Goal: Task Accomplishment & Management: Manage account settings

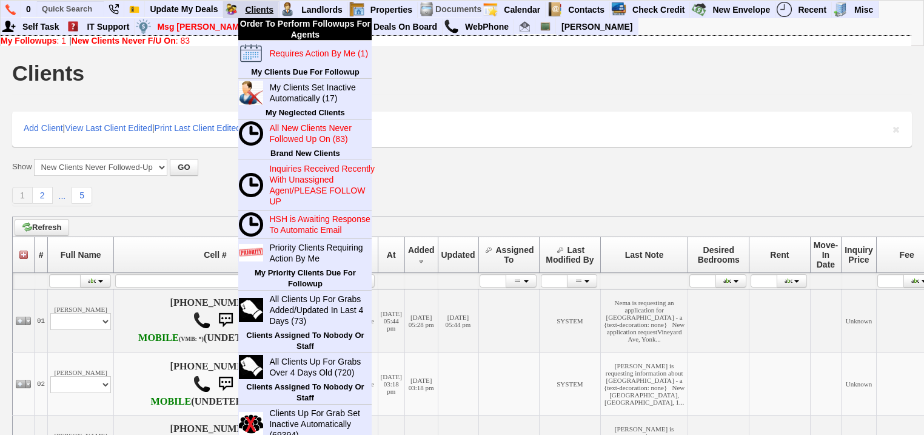
drag, startPoint x: 0, startPoint y: 0, endPoint x: 255, endPoint y: 10, distance: 255.6
click at [255, 10] on link "Clients" at bounding box center [259, 10] width 39 height 16
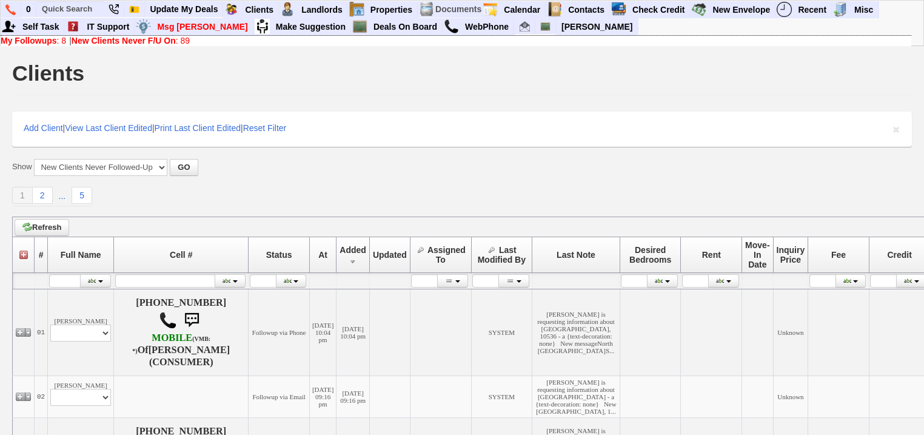
click at [67, 41] on div "My Followups : 8 | New Clients Never F/U On : 89" at bounding box center [456, 41] width 911 height 10
click at [66, 41] on link "My Followups : 8" at bounding box center [34, 41] width 66 height 10
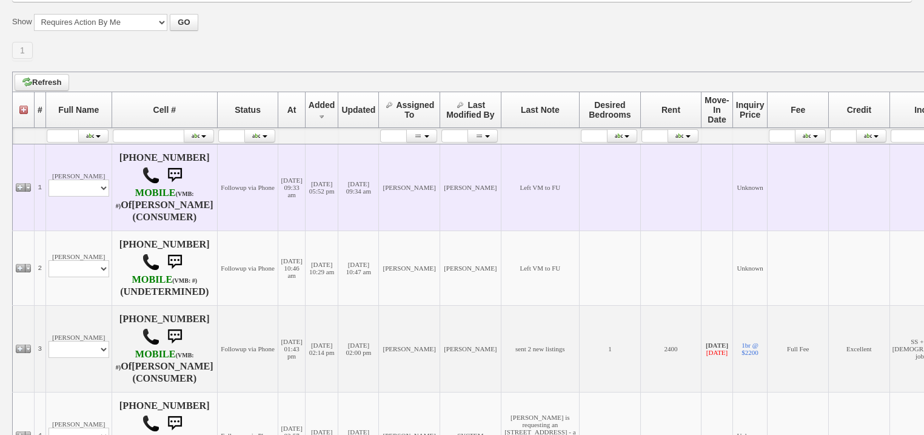
scroll to position [146, 0]
click at [97, 200] on td "Faith Berishaj Profile Edit Print Email Externally (Will Not Be Tracked In CRM)…" at bounding box center [78, 186] width 66 height 87
select select "ChangeURL,/crm/custom/edit_client_form.php?redirect=%2Fcrm%2Fclients.php&id=167…"
click at [49, 180] on select "Profile Edit Print Email Externally (Will Not Be Tracked In CRM) Closed Deals" at bounding box center [79, 187] width 61 height 17
select select
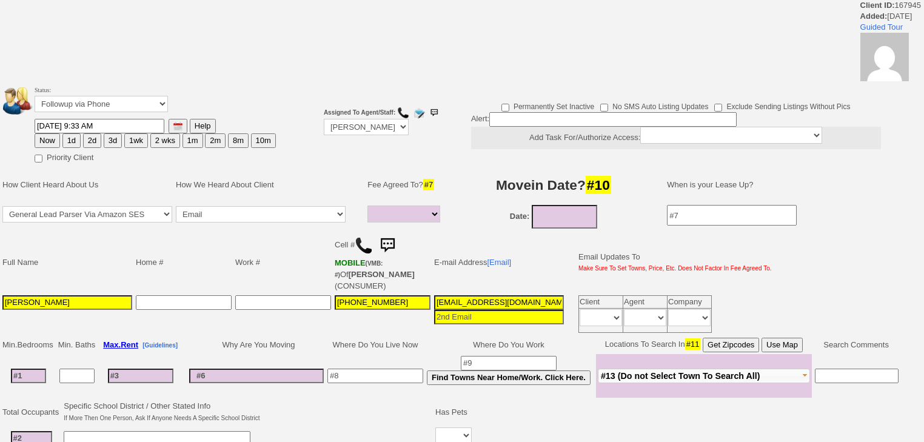
select select
drag, startPoint x: 144, startPoint y: 97, endPoint x: 145, endPoint y: 109, distance: 12.2
click at [144, 105] on select "Followup via Phone Followup via Email Followup When Section 8 Property Found De…" at bounding box center [101, 104] width 133 height 16
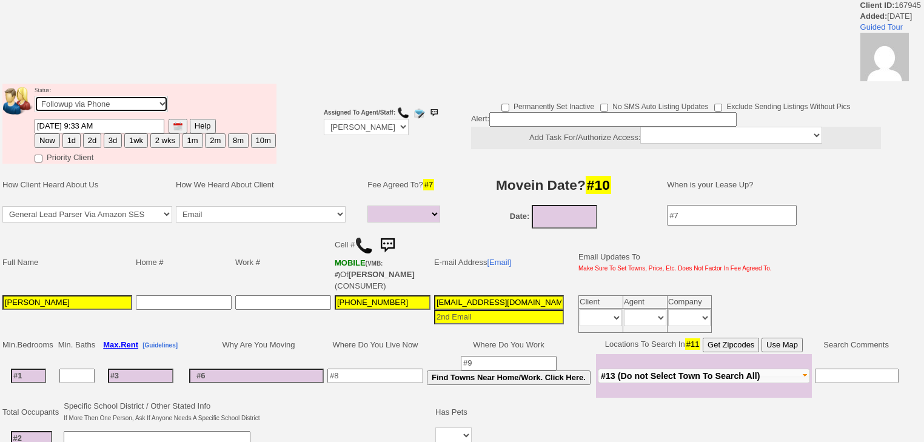
select select "Inactive"
click at [35, 99] on select "Followup via Phone Followup via Email Followup When Section 8 Property Found De…" at bounding box center [101, 104] width 133 height 16
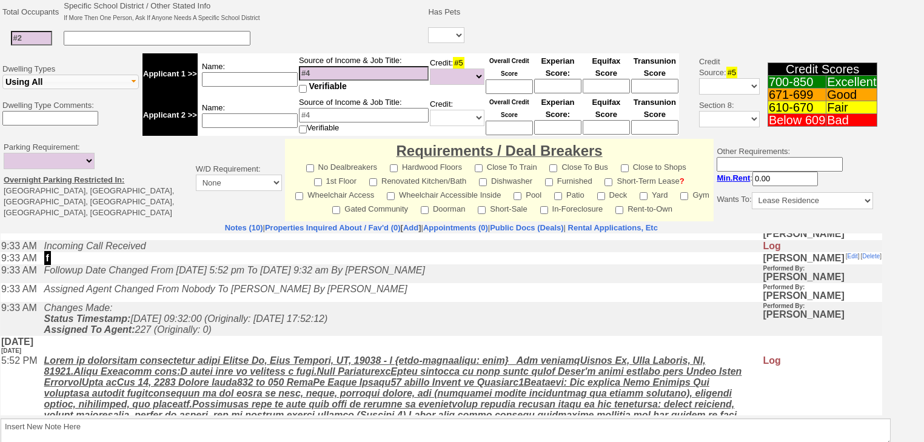
scroll to position [160, 0]
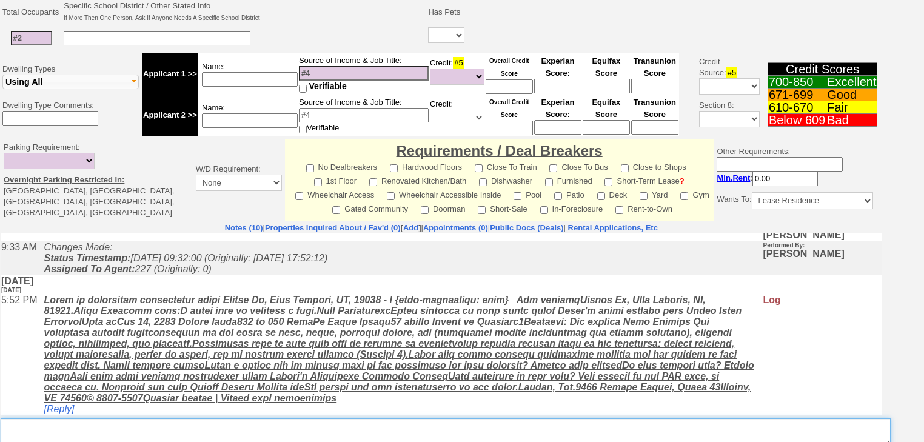
drag, startPoint x: 251, startPoint y: 425, endPoint x: 251, endPoint y: 418, distance: 7.3
click at [251, 420] on textarea "Insert New Note Here" at bounding box center [446, 433] width 891 height 28
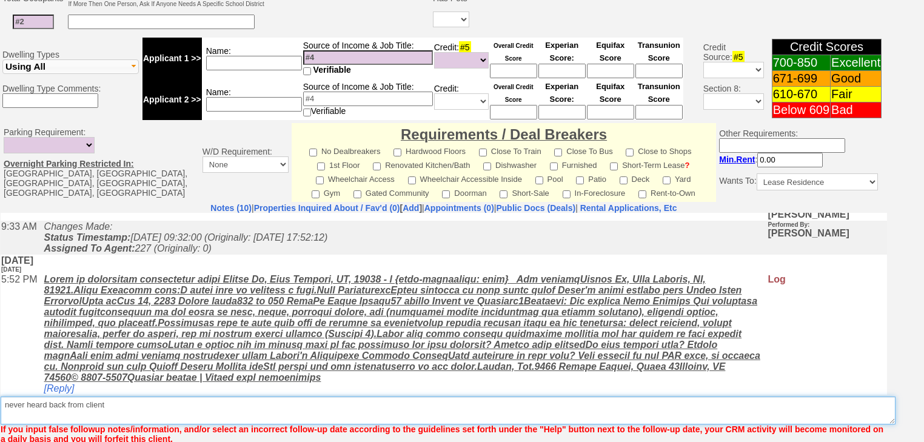
scroll to position [507, 0]
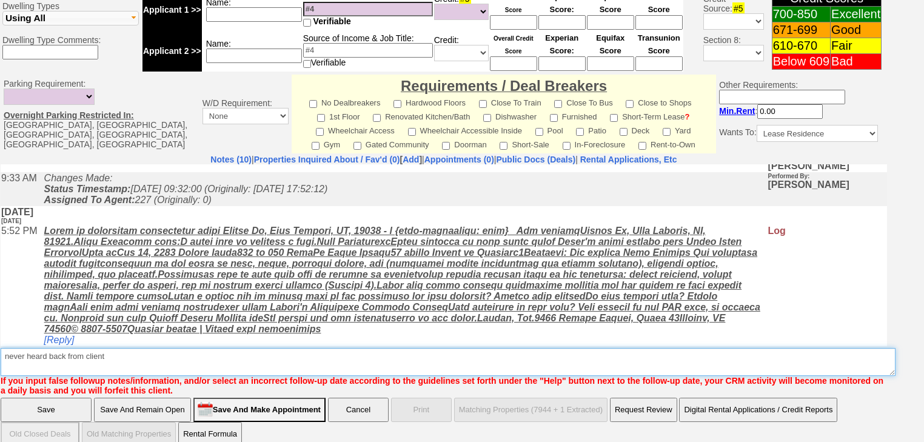
drag, startPoint x: 136, startPoint y: 349, endPoint x: 7, endPoint y: 335, distance: 129.4
click at [6, 348] on textarea "Insert New Note Here" at bounding box center [448, 362] width 895 height 28
type textarea "never heard back from client"
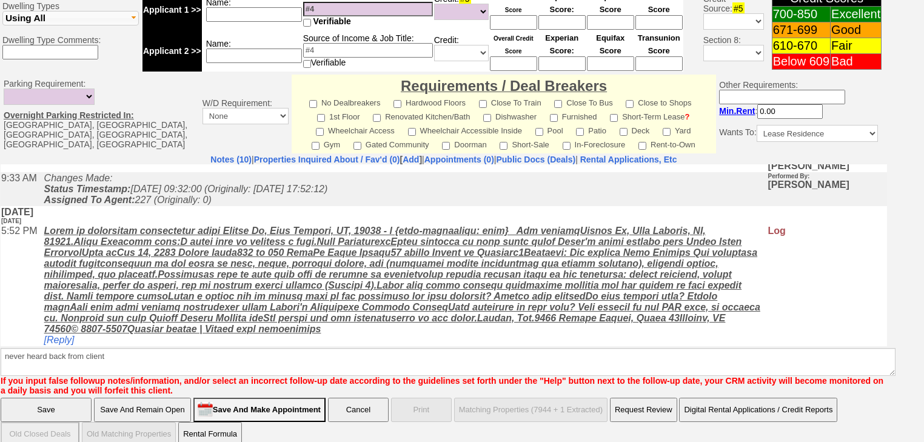
click at [69, 398] on input "Save" at bounding box center [46, 410] width 91 height 24
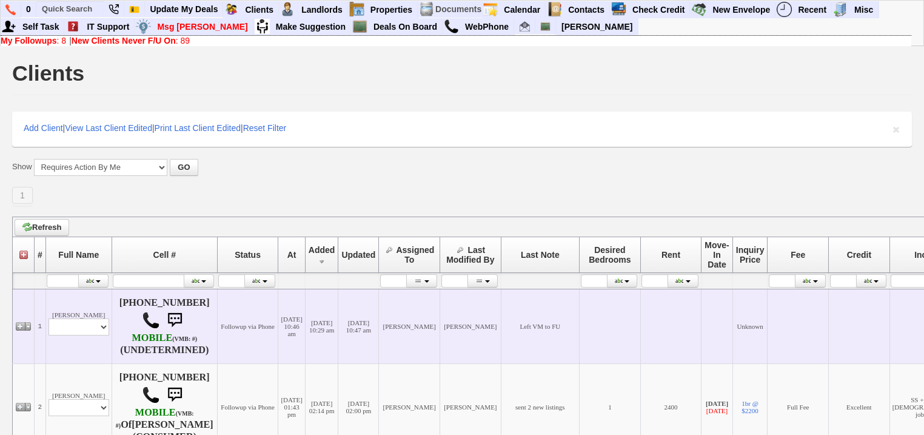
click at [96, 347] on td "Edwinah Bent Profile Edit Print Email Externally (Will Not Be Tracked In CRM) C…" at bounding box center [78, 326] width 66 height 75
click at [97, 338] on td "Edwinah Bent Profile Edit Print Email Externally (Will Not Be Tracked In CRM) C…" at bounding box center [78, 326] width 66 height 75
click at [97, 335] on select "Profile Edit Print Email Externally (Will Not Be Tracked In CRM) Closed Deals" at bounding box center [79, 326] width 61 height 17
select select "ChangeURL,/crm/custom/edit_client_form.php?redirect=%2Fcrm%2Fclients.php&id=167…"
click at [49, 320] on select "Profile Edit Print Email Externally (Will Not Be Tracked In CRM) Closed Deals" at bounding box center [79, 326] width 61 height 17
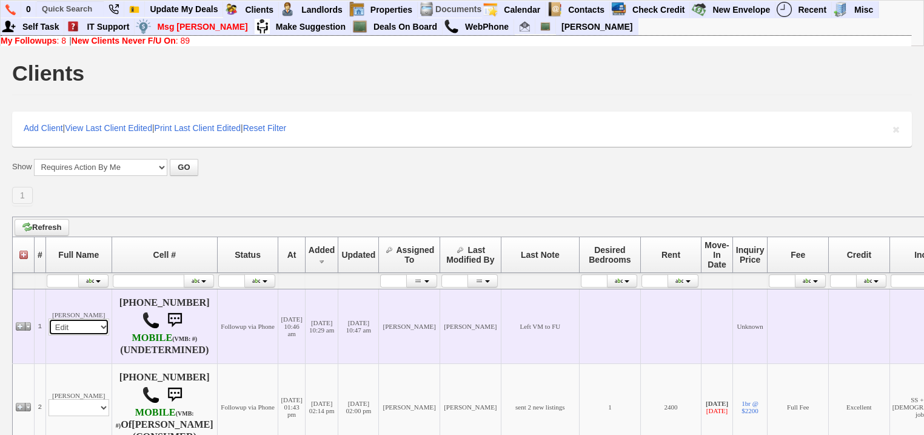
select select
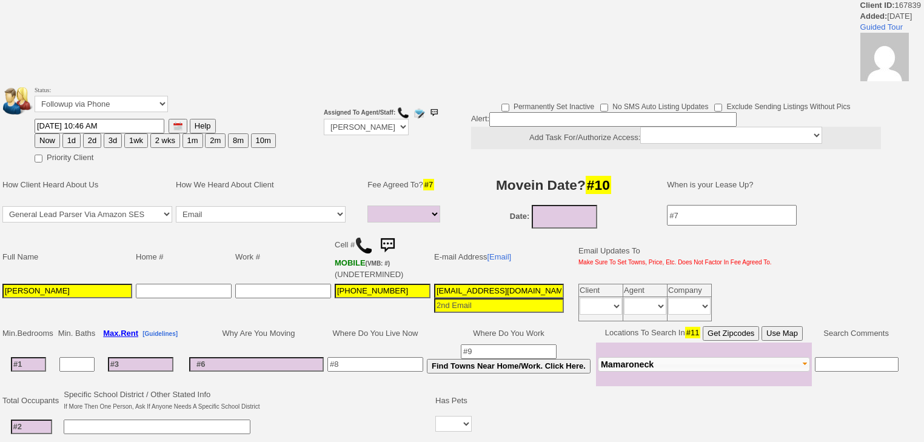
select select
drag, startPoint x: 118, startPoint y: 108, endPoint x: 118, endPoint y: 132, distance: 23.7
click at [118, 132] on tbody "Status: Followup via Phone Followup via Email Followup When Section 8 Property …" at bounding box center [139, 124] width 274 height 80
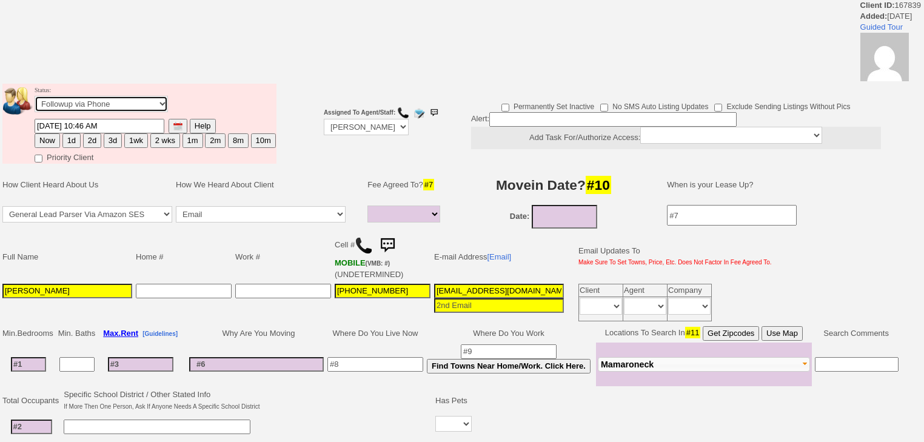
select select "Inactive"
click at [35, 99] on select "Followup via Phone Followup via Email Followup When Section 8 Property Found De…" at bounding box center [101, 104] width 133 height 16
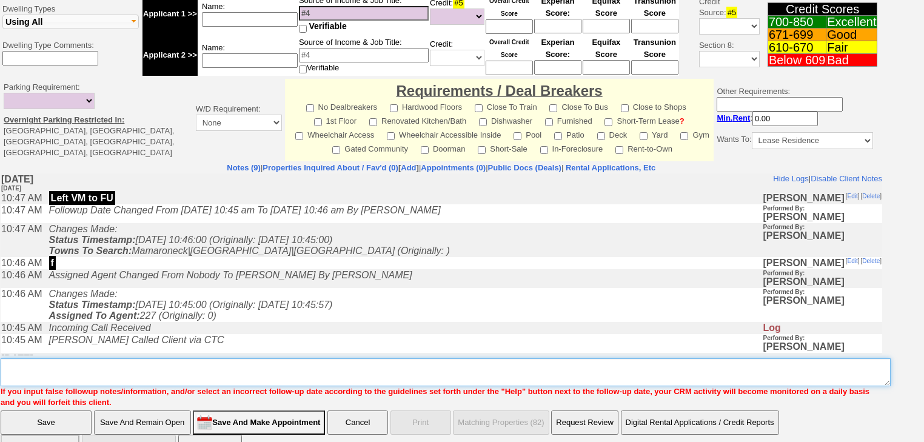
click at [92, 359] on textarea "Insert New Note Here" at bounding box center [446, 373] width 891 height 28
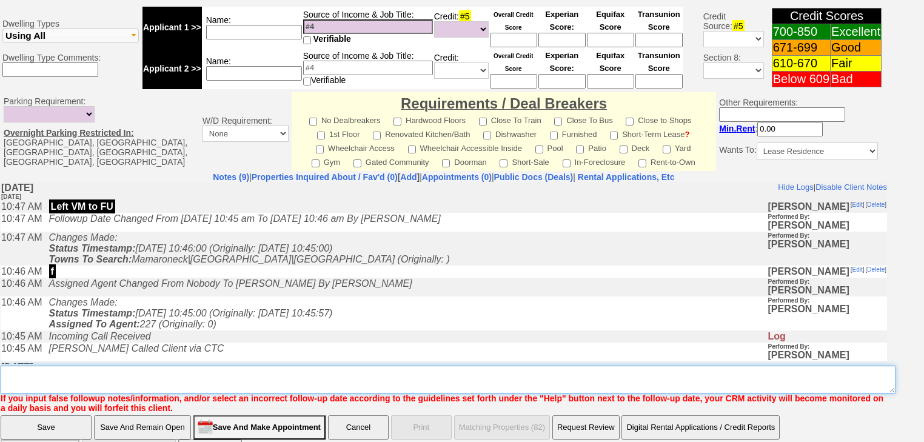
paste textarea "never heard back from client"
type textarea "never heard back from client"
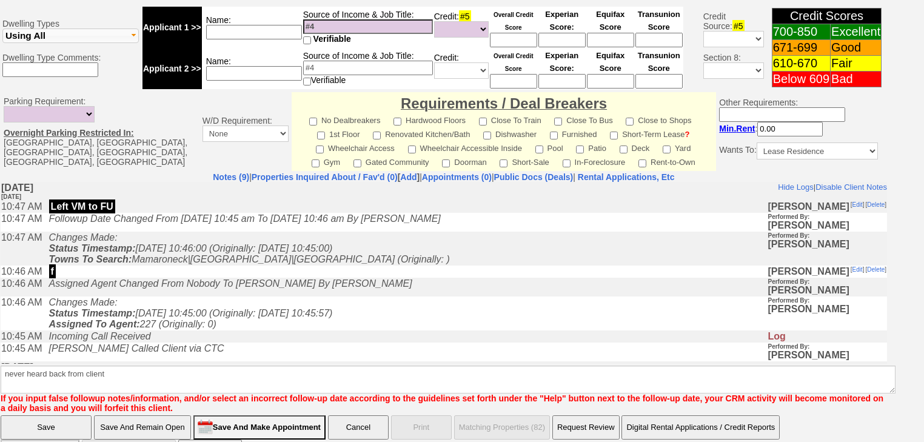
click at [64, 416] on input "Save" at bounding box center [46, 428] width 91 height 24
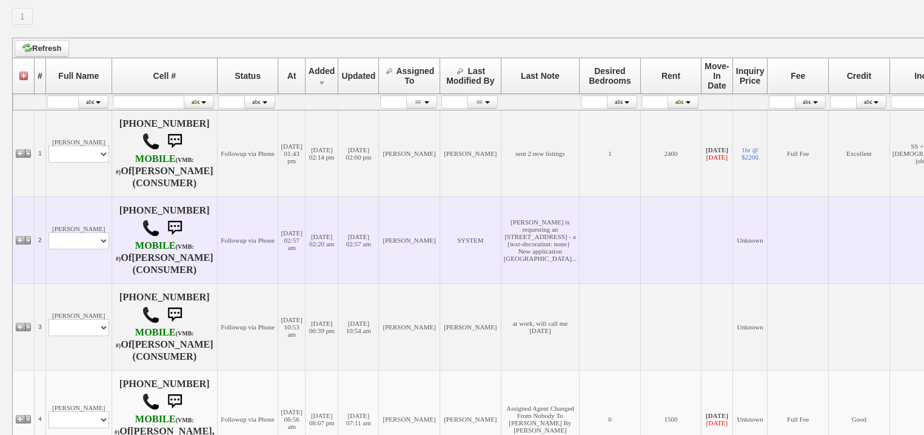
scroll to position [194, 0]
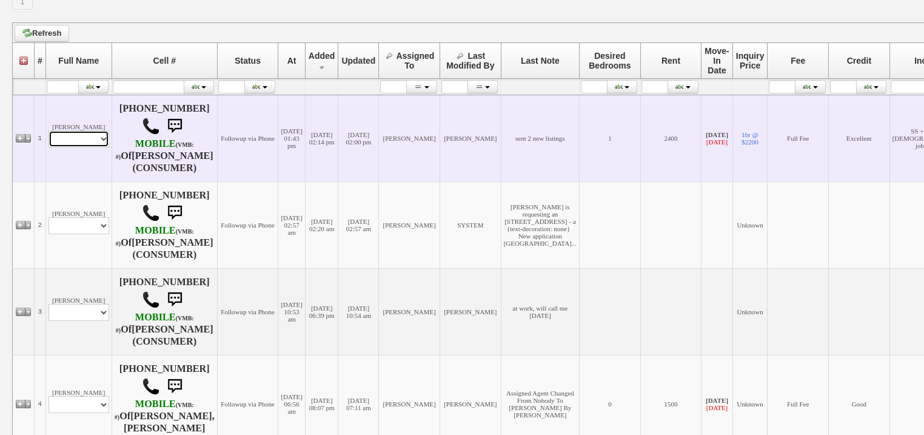
drag, startPoint x: 66, startPoint y: 143, endPoint x: 67, endPoint y: 150, distance: 7.4
click at [67, 150] on td "Robert Schroeder Profile Edit Print Email Externally (Will Not Be Tracked In CR…" at bounding box center [78, 138] width 66 height 87
select select "ChangeURL,/crm/custom/edit_client_form.php?redirect=%2Fcrm%2Fclients.php&id=167…"
click at [49, 131] on select "Profile Edit Print Email Externally (Will Not Be Tracked In CRM) Closed Deals" at bounding box center [79, 138] width 61 height 17
select select
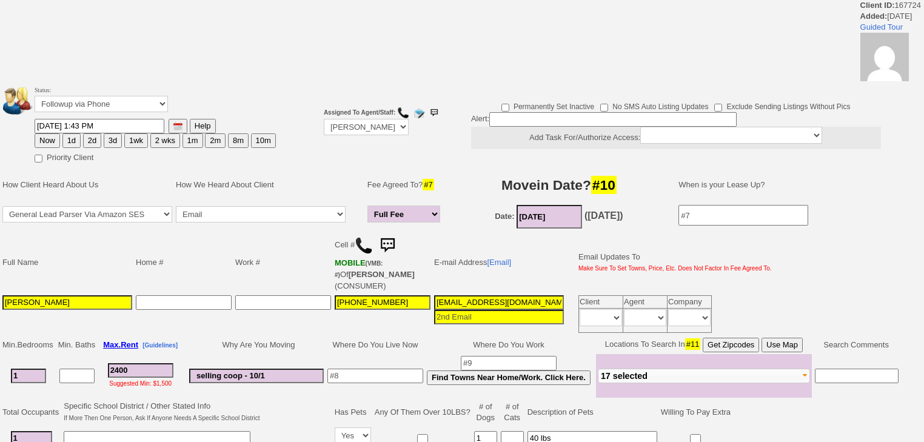
click at [85, 136] on button "2d" at bounding box center [92, 140] width 18 height 15
type input "[DATE] 08:01 AM"
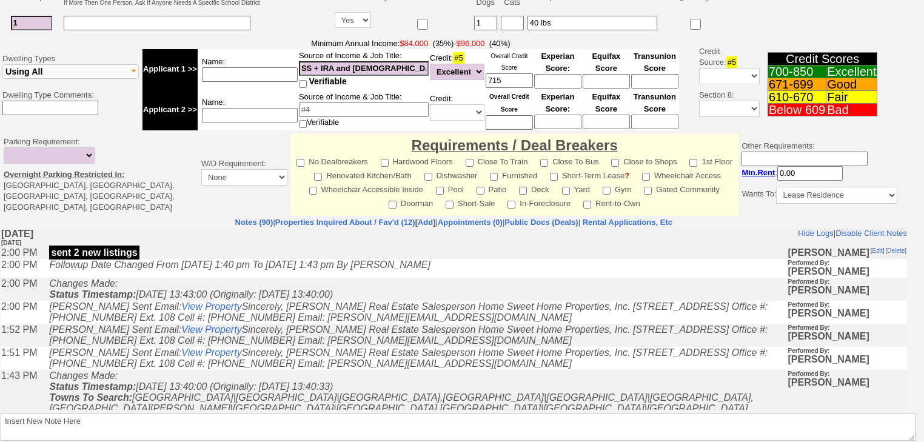
scroll to position [496, 0]
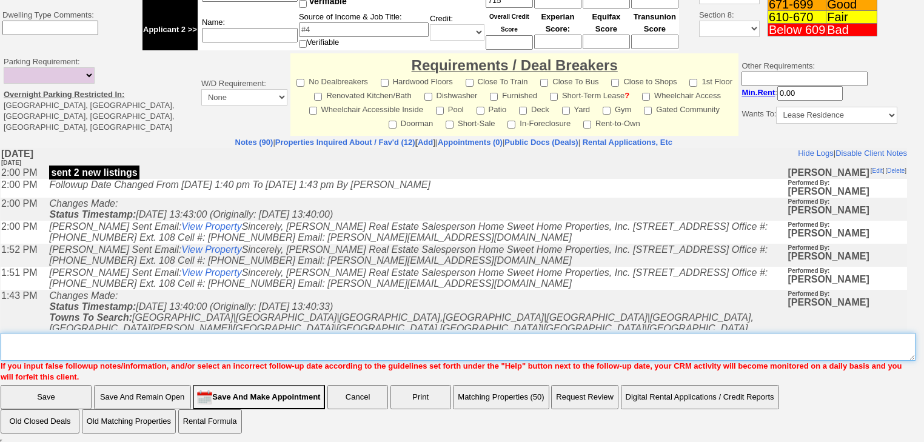
click at [150, 349] on textarea "Insert New Note Here" at bounding box center [458, 347] width 915 height 28
type textarea "f"
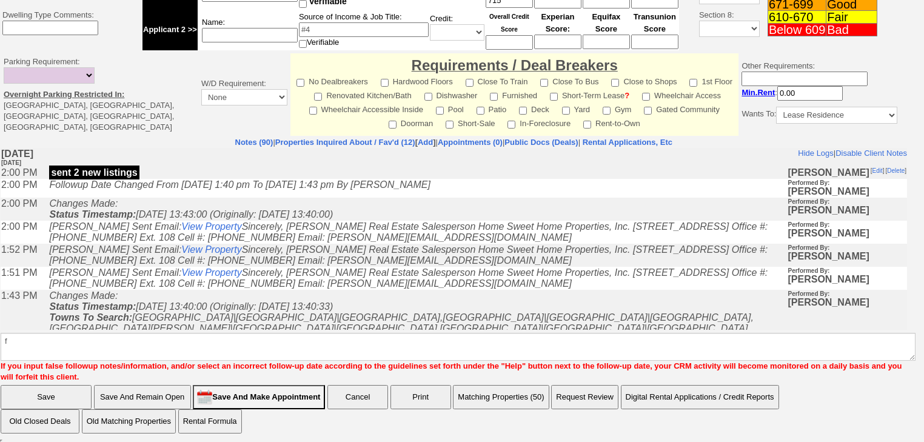
click at [72, 399] on input "Save" at bounding box center [46, 397] width 91 height 24
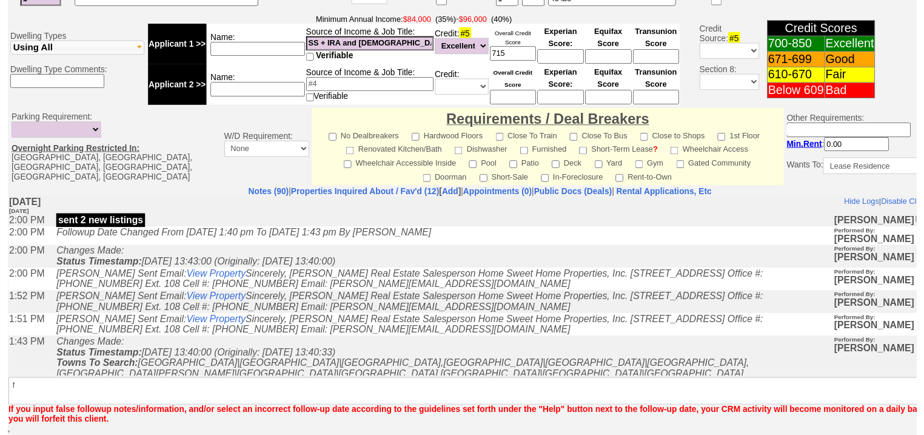
scroll to position [483, 0]
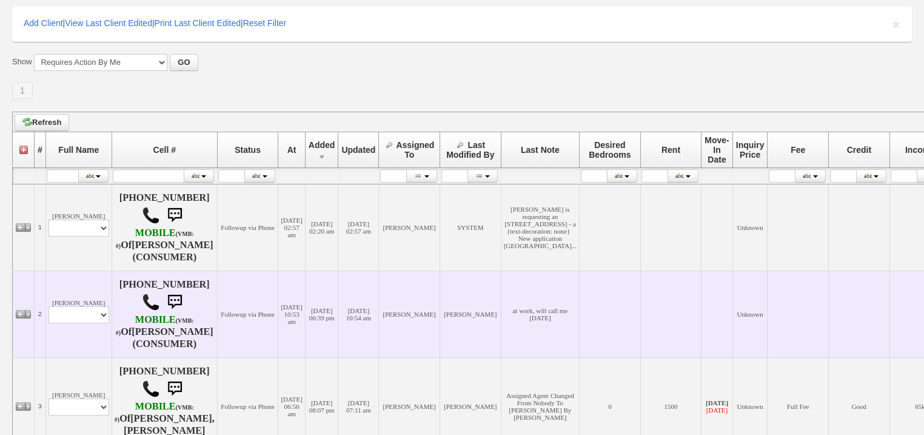
scroll to position [194, 0]
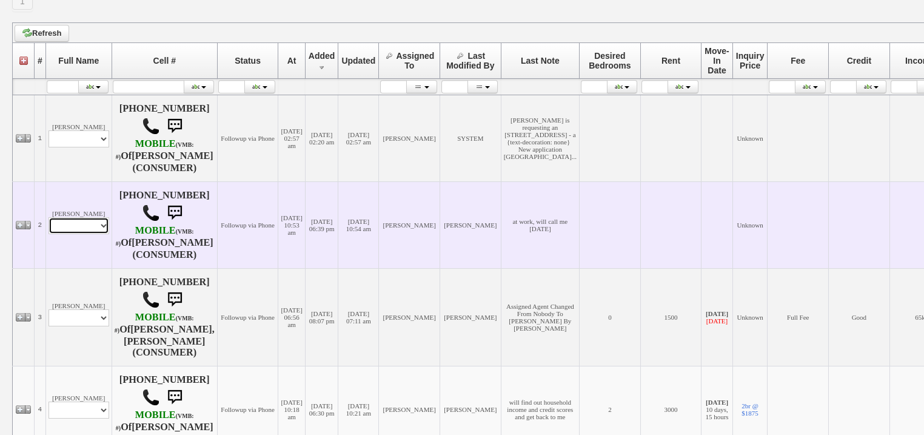
click at [65, 234] on select "Profile Edit Print Email Externally (Will Not Be Tracked In CRM) Closed Deals" at bounding box center [79, 225] width 61 height 17
select select "ChangeURL,/crm/custom/edit_client_form.php?redirect=%2Fcrm%2Fclients.php&id=165…"
click at [49, 234] on select "Profile Edit Print Email Externally (Will Not Be Tracked In CRM) Closed Deals" at bounding box center [79, 225] width 61 height 17
select select
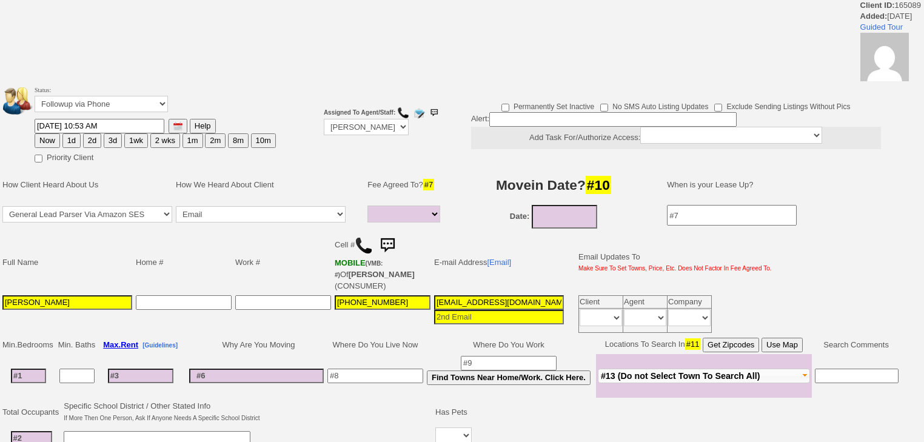
select select
drag, startPoint x: 90, startPoint y: 109, endPoint x: 90, endPoint y: 126, distance: 17.0
click at [90, 126] on tbody "Status: Followup via Phone Followup via Email Followup When Section 8 Property …" at bounding box center [139, 124] width 274 height 80
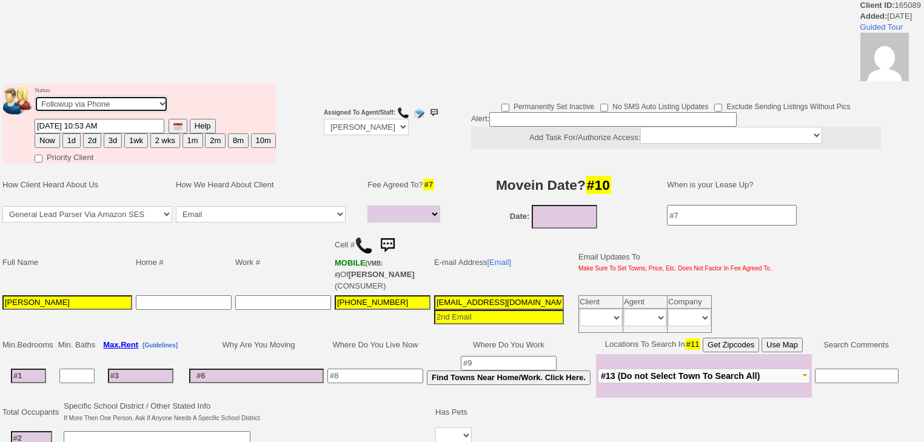
select select "Inactive"
click at [35, 99] on select "Followup via Phone Followup via Email Followup When Section 8 Property Found De…" at bounding box center [101, 104] width 133 height 16
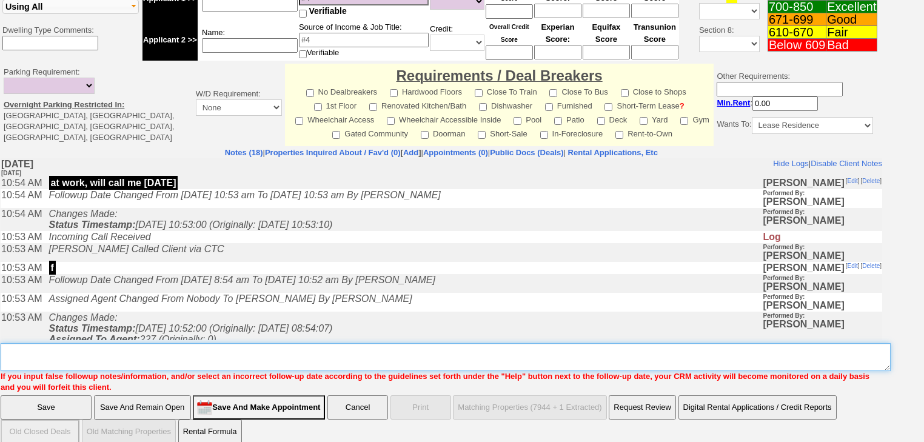
click at [146, 343] on textarea "Insert New Note Here" at bounding box center [446, 357] width 891 height 28
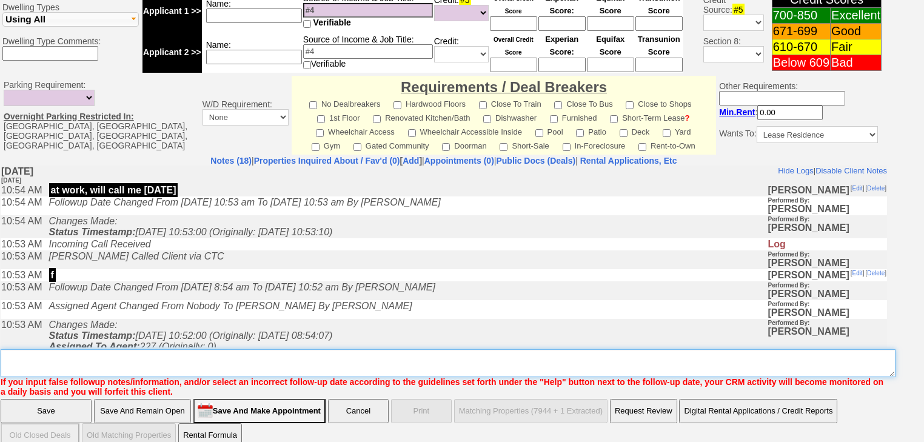
paste textarea "never heard back from client"
type textarea "never heard back from client"
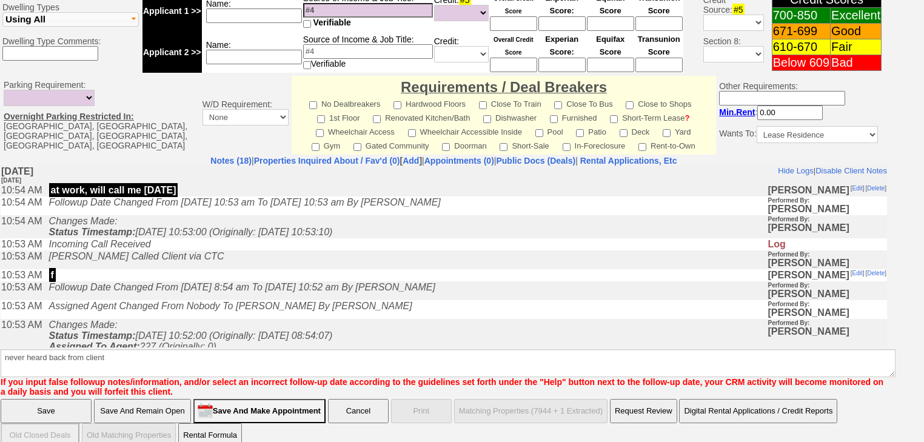
click at [71, 399] on input "Save" at bounding box center [46, 411] width 91 height 24
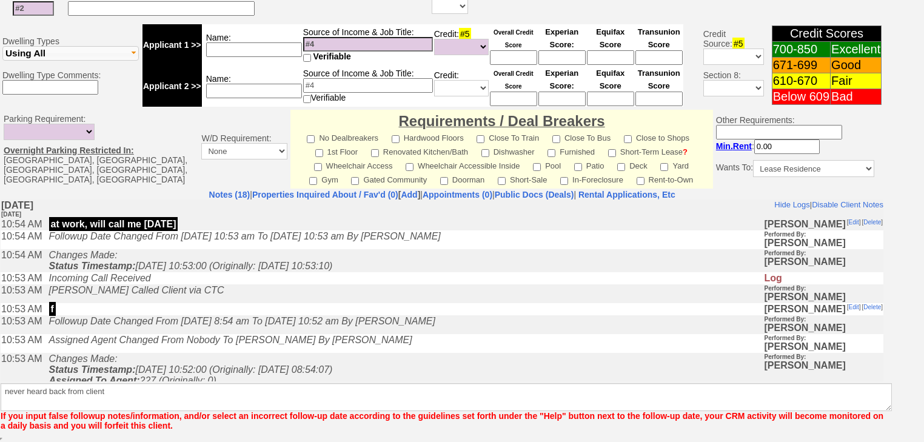
scroll to position [456, 0]
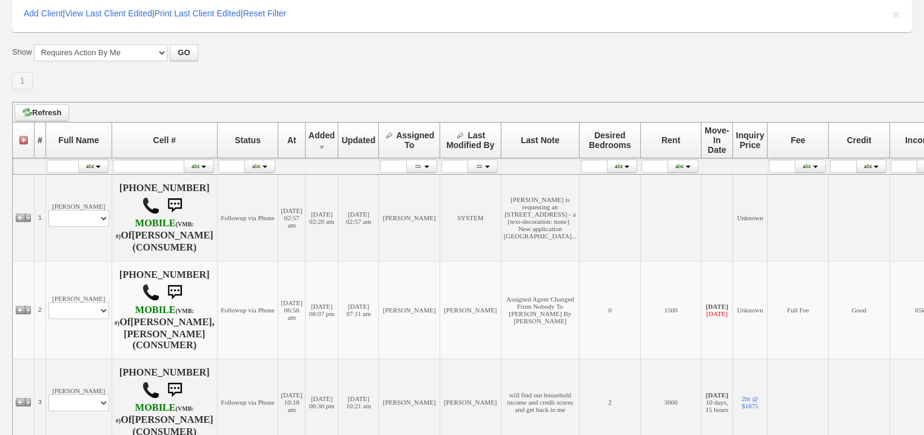
scroll to position [340, 0]
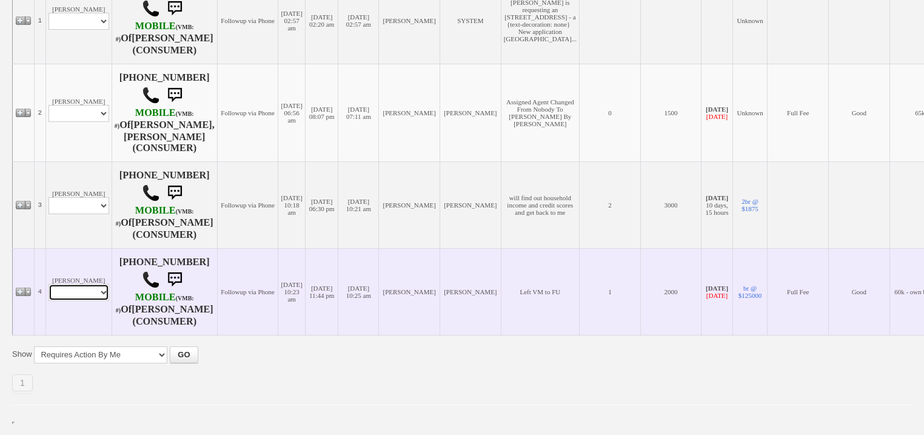
click at [68, 299] on select "Profile Edit Print Email Externally (Will Not Be Tracked In CRM) Closed Deals" at bounding box center [79, 292] width 61 height 17
select select "ChangeURL,/crm/custom/edit_client_form.php?redirect=%2Fcrm%2Fclients.php&id=351…"
click at [49, 294] on select "Profile Edit Print Email Externally (Will Not Be Tracked In CRM) Closed Deals" at bounding box center [79, 292] width 61 height 17
select select
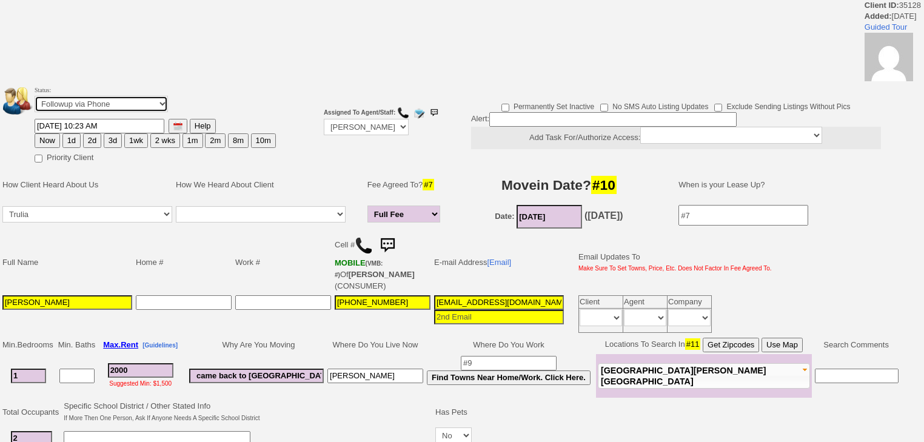
click at [114, 106] on select "Followup via Phone Followup via Email Followup When Section 8 Property Found De…" at bounding box center [101, 104] width 133 height 16
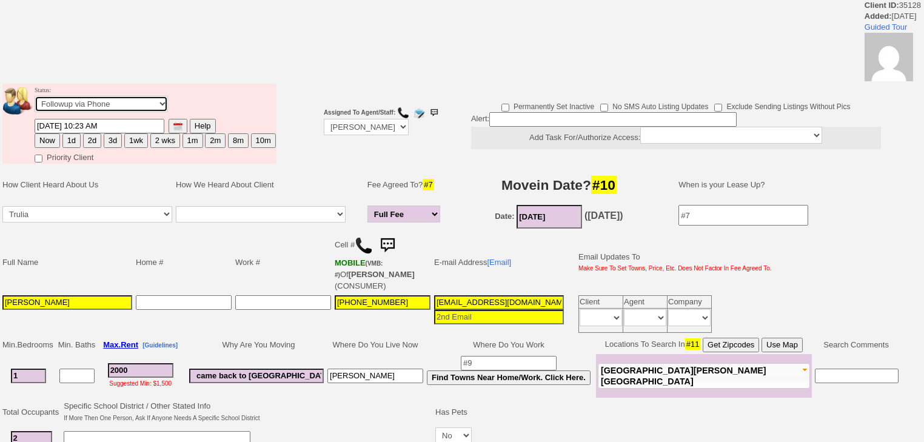
select select "Inactive"
click at [35, 99] on select "Followup via Phone Followup via Email Followup When Section 8 Property Found De…" at bounding box center [101, 104] width 133 height 16
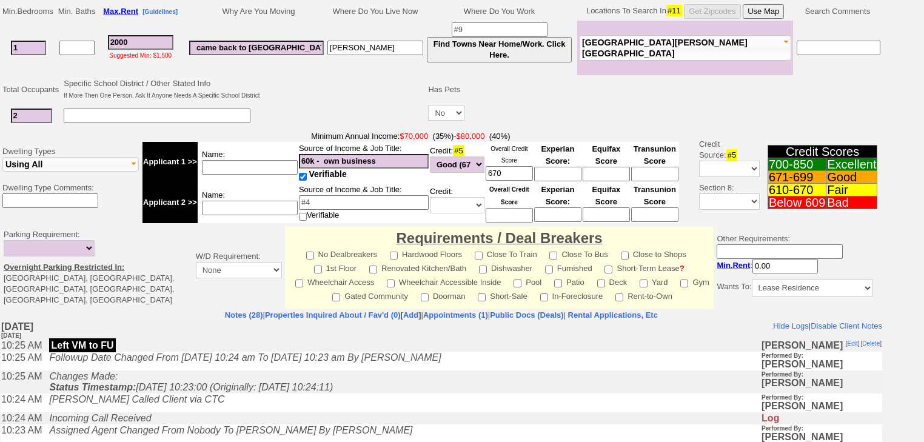
scroll to position [473, 0]
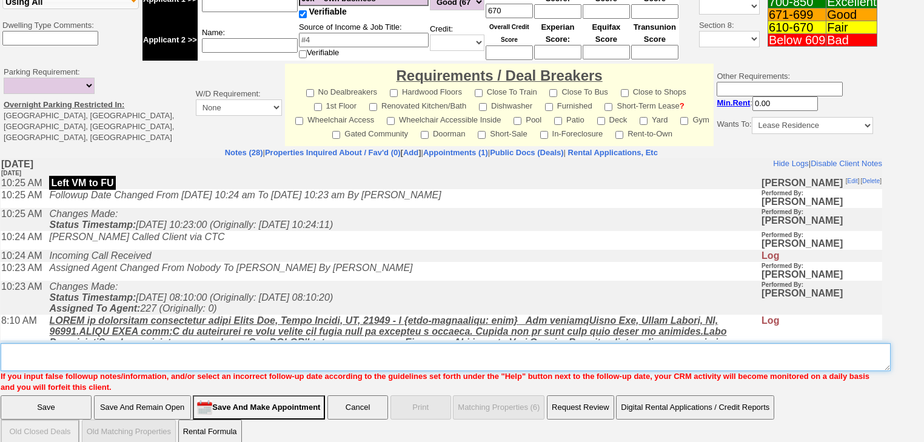
click at [117, 345] on textarea "Insert New Note Here" at bounding box center [446, 357] width 891 height 28
paste textarea "never heard back from client"
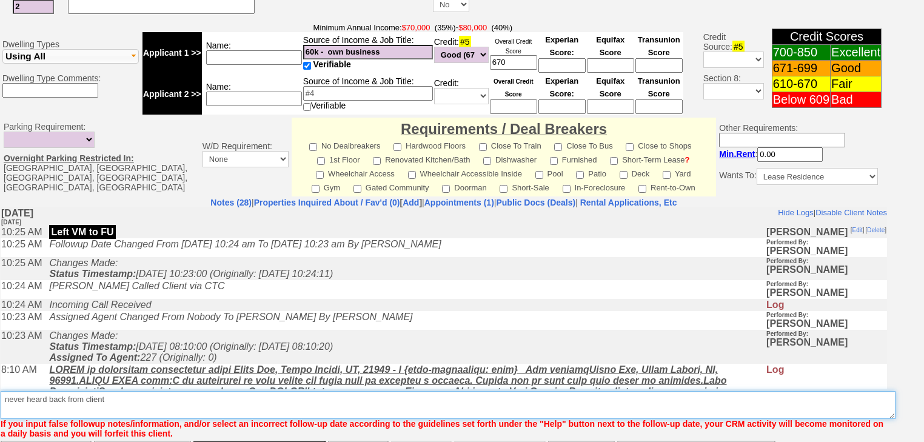
type textarea "never heard back from client"
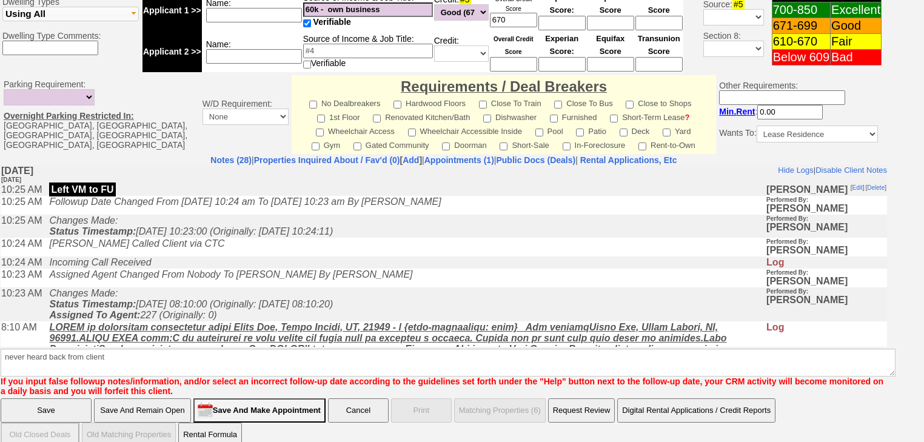
click at [72, 399] on input "Save" at bounding box center [46, 411] width 91 height 24
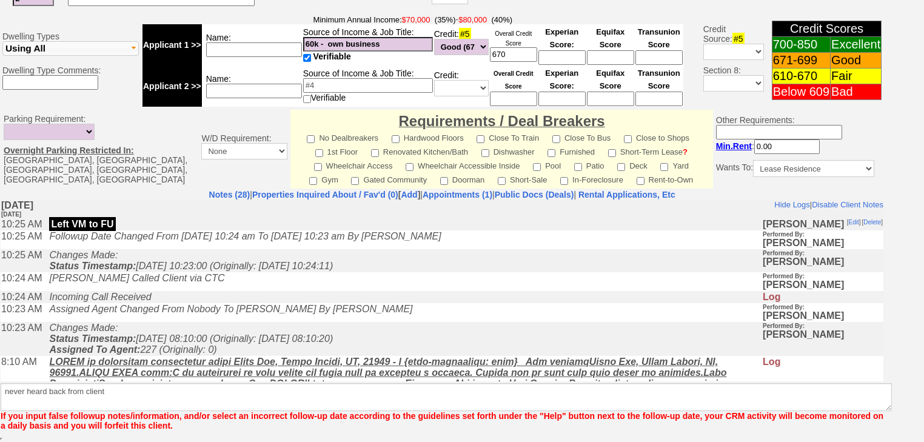
scroll to position [466, 0]
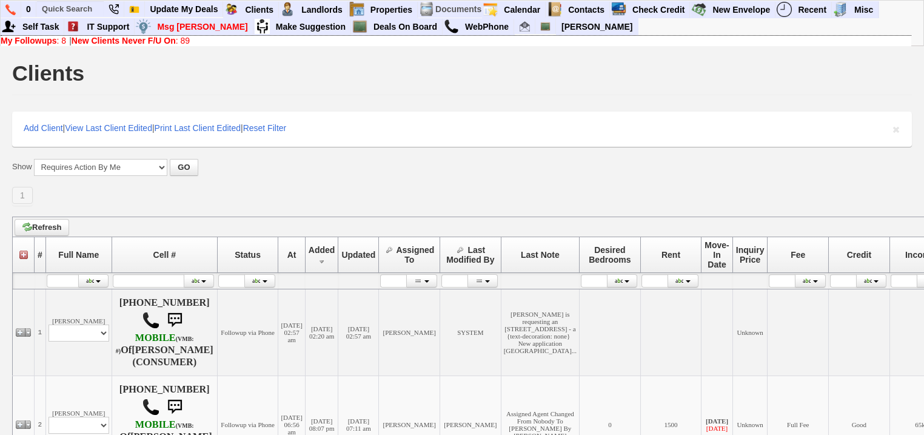
scroll to position [264, 0]
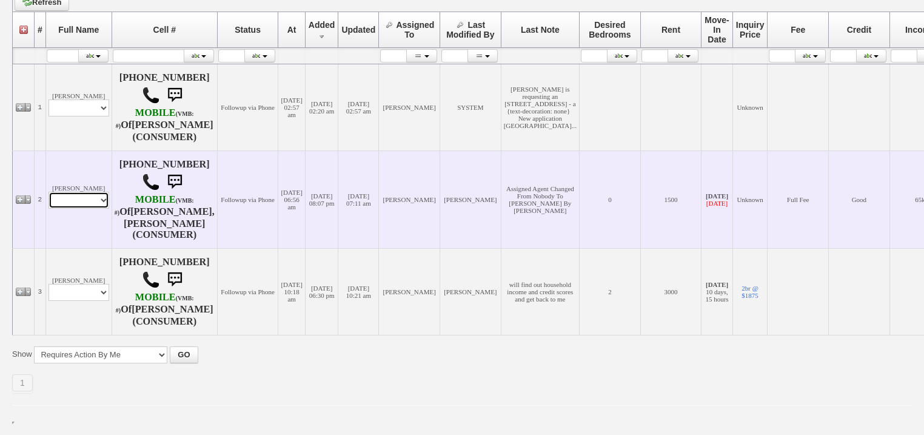
click at [98, 209] on select "Profile Edit Print Email Externally (Will Not Be Tracked In CRM) Closed Deals" at bounding box center [79, 200] width 61 height 17
select select "ChangeURL,/crm/custom/edit_client_form.php?redirect=%2Fcrm%2Fclients.php&id=899…"
click at [49, 203] on select "Profile Edit Print Email Externally (Will Not Be Tracked In CRM) Closed Deals" at bounding box center [79, 200] width 61 height 17
select select
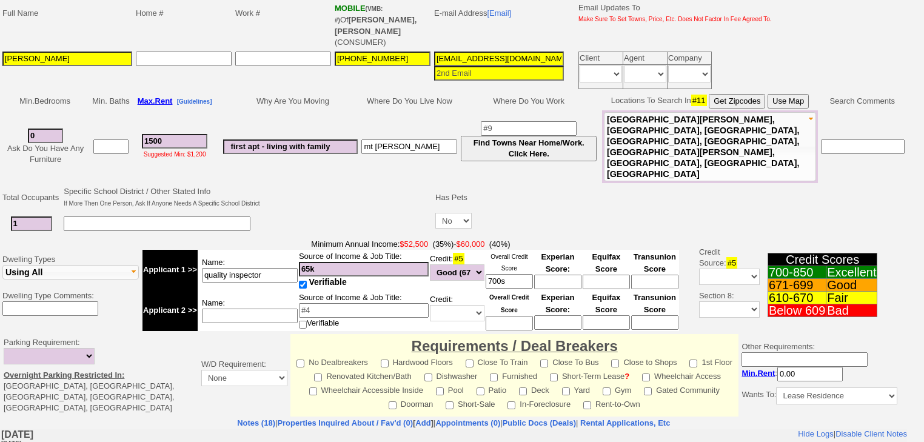
scroll to position [340, 0]
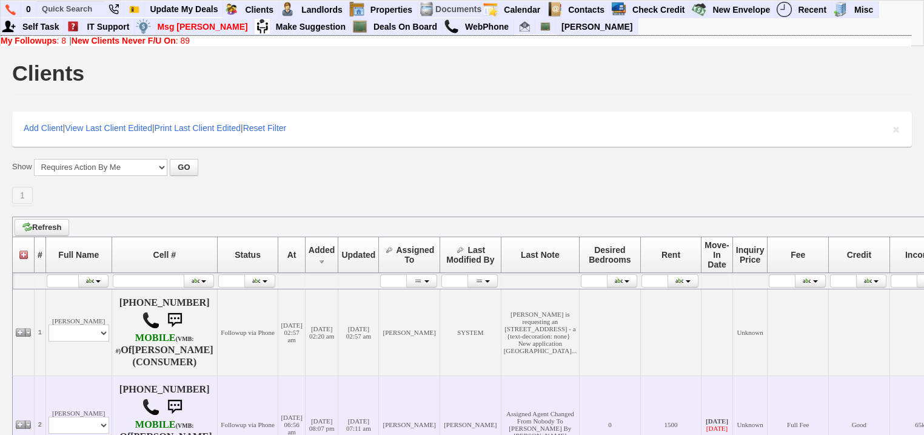
scroll to position [264, 0]
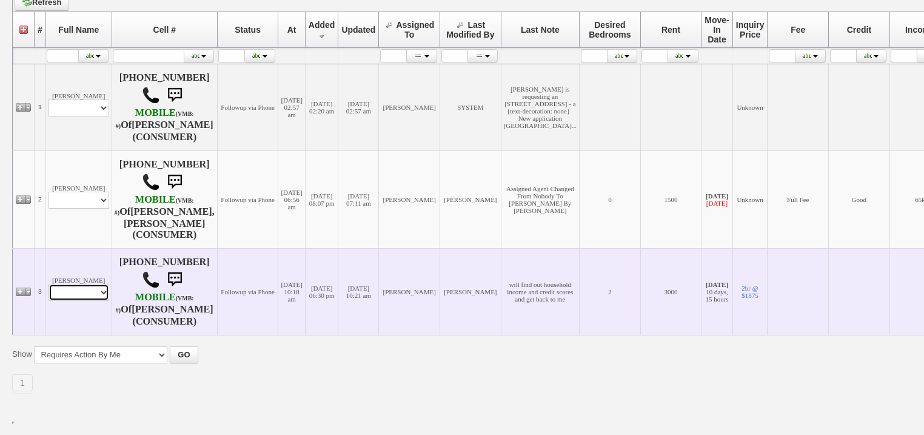
click at [70, 292] on select "Profile Edit Print Email Externally (Will Not Be Tracked In CRM) Closed Deals" at bounding box center [79, 292] width 61 height 17
select select "ChangeURL,/crm/custom/edit_client_form.php?redirect=%2Fcrm%2Fclients.php&id=396…"
click at [49, 285] on select "Profile Edit Print Email Externally (Will Not Be Tracked In CRM) Closed Deals" at bounding box center [79, 292] width 61 height 17
select select
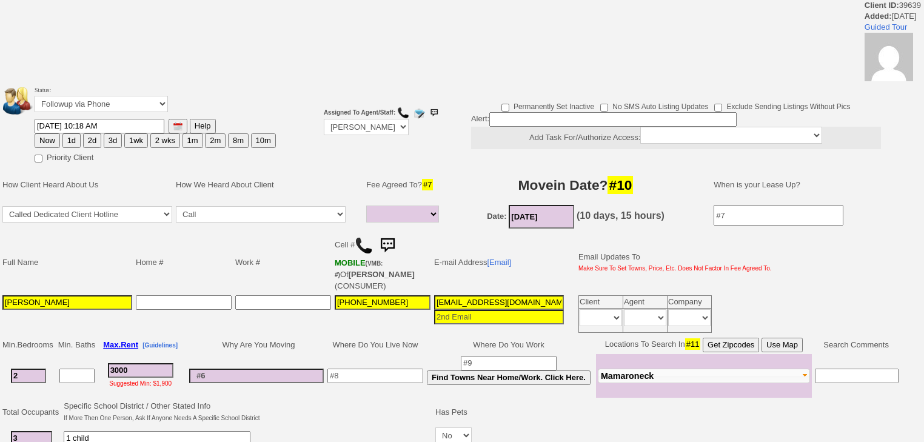
select select
drag, startPoint x: 103, startPoint y: 97, endPoint x: 104, endPoint y: 109, distance: 12.1
click at [103, 97] on select "Followup via Phone Followup via Email Followup When Section 8 Property Found De…" at bounding box center [101, 104] width 133 height 16
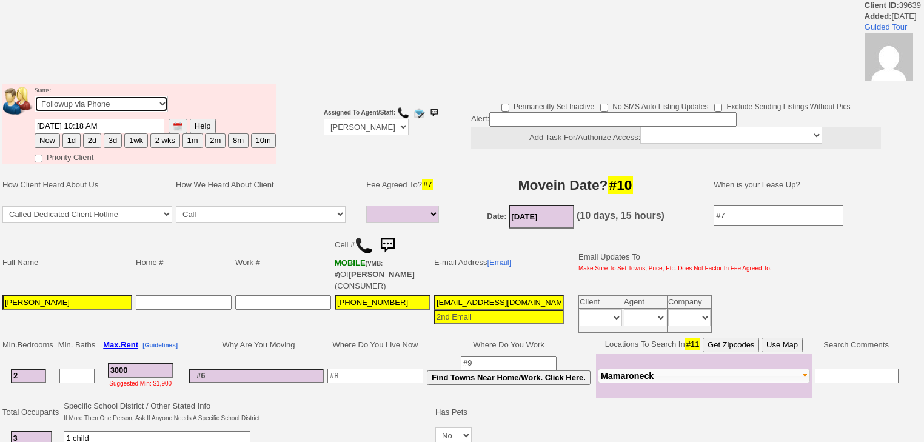
select select "Inactive"
click at [35, 99] on select "Followup via Phone Followup via Email Followup When Section 8 Property Found De…" at bounding box center [101, 104] width 133 height 16
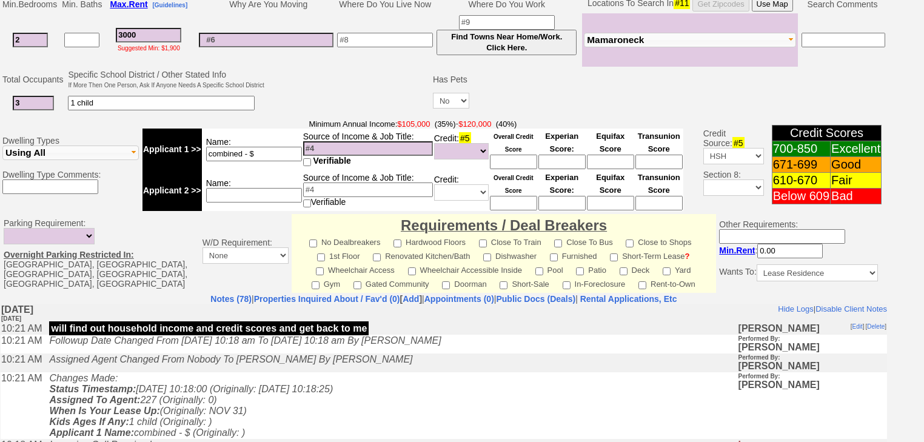
scroll to position [516, 0]
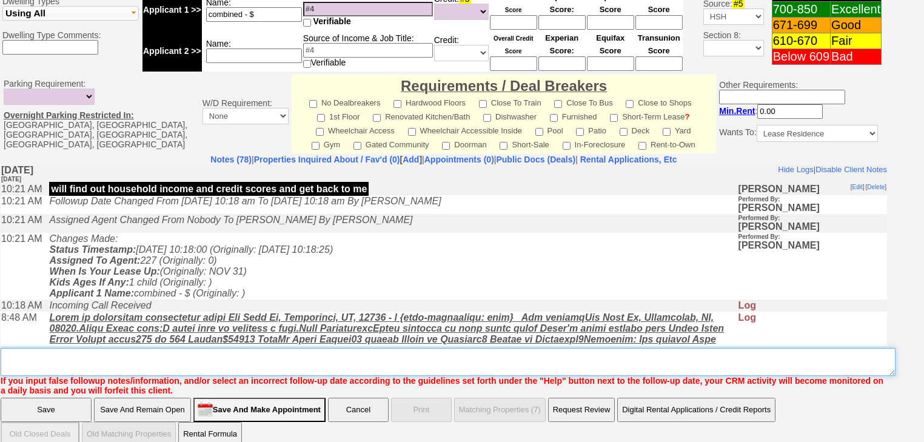
click at [224, 348] on textarea "Insert New Note Here" at bounding box center [448, 362] width 895 height 28
paste textarea "never heard back from client"
type textarea "never heard back from client"
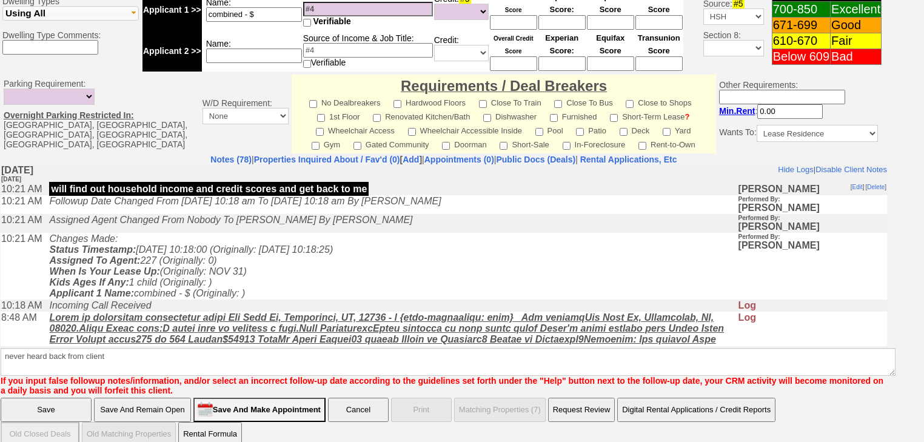
click at [44, 398] on input "Save" at bounding box center [46, 410] width 91 height 24
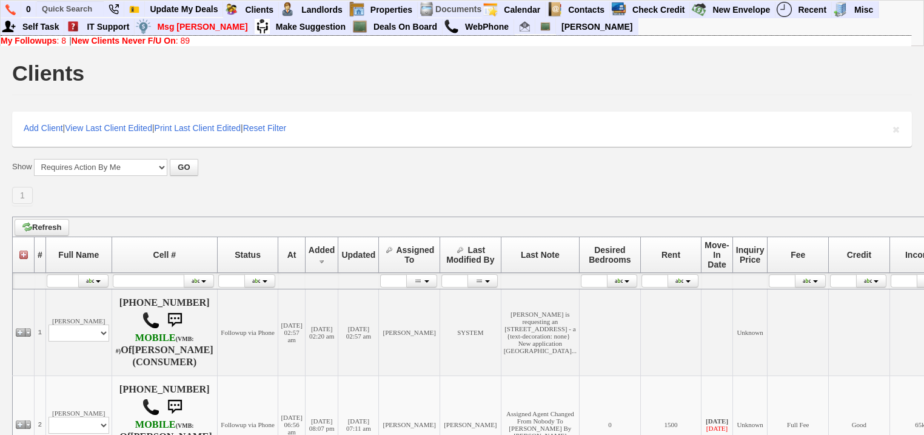
click at [176, 39] on b "New Clients Never F/U On" at bounding box center [124, 41] width 104 height 10
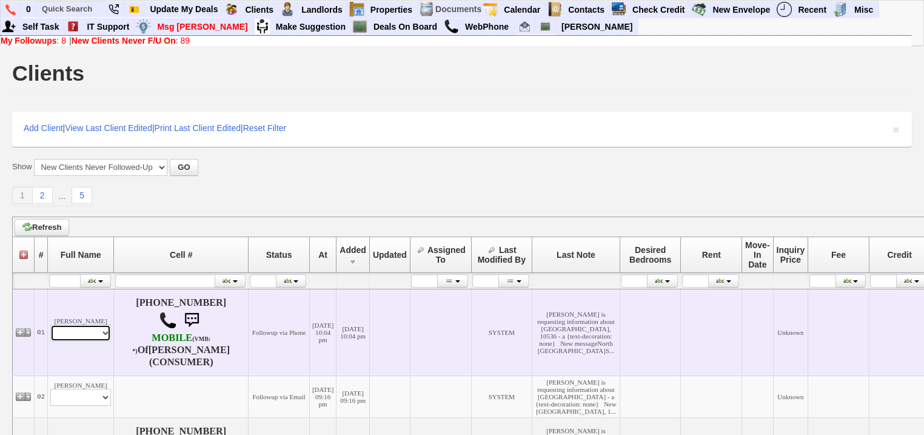
drag, startPoint x: 73, startPoint y: 337, endPoint x: 74, endPoint y: 374, distance: 36.4
click at [73, 340] on select "Profile Edit Print Email Externally (Will Not Be Tracked In CRM) Closed Deals" at bounding box center [80, 333] width 61 height 17
select select "ChangeURL,/crm/custom/edit_client_form.php?redirect=%2Fcrm%2Fclients.php&id=168…"
click at [50, 331] on select "Profile Edit Print Email Externally (Will Not Be Tracked In CRM) Closed Deals" at bounding box center [80, 333] width 61 height 17
select select
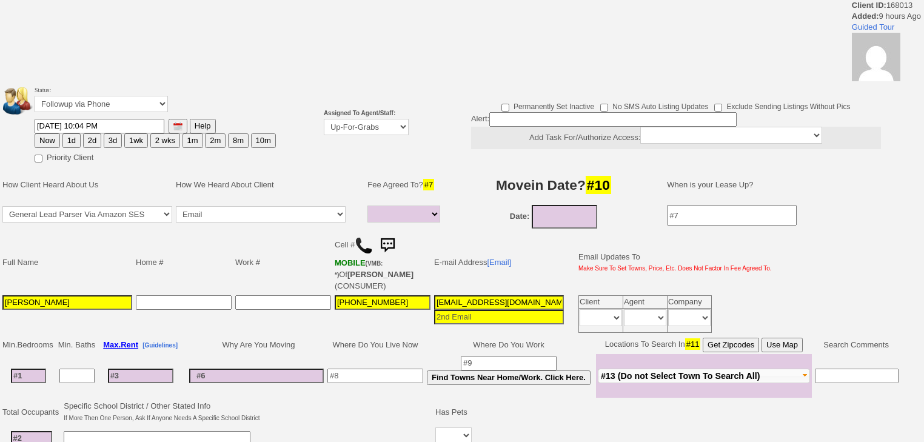
select select
click at [395, 134] on td "Assigned To Agent/Staff: Up-For-Grabs ***** STAFF ***** Bob Bruno 914-419-3579 …" at bounding box center [366, 124] width 89 height 84
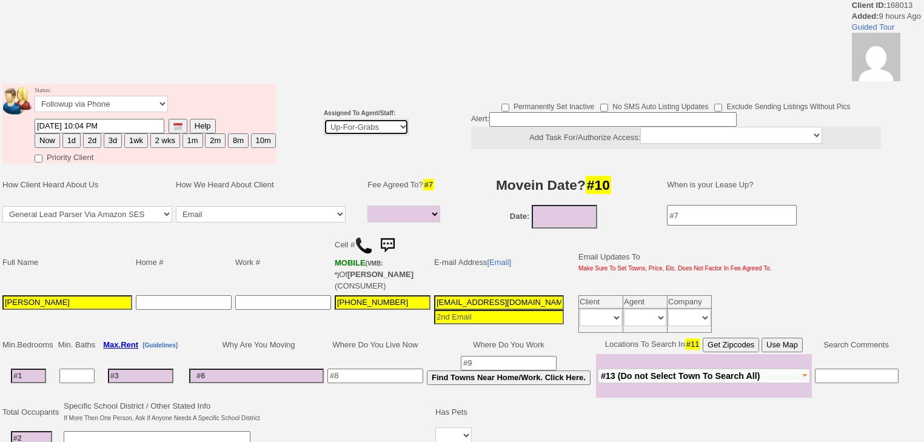
select select "227"
click at [324, 119] on select "Up-For-Grabs ***** STAFF ***** [PERSON_NAME] [PHONE_NUMBER] [PERSON_NAME] [PHON…" at bounding box center [366, 127] width 85 height 16
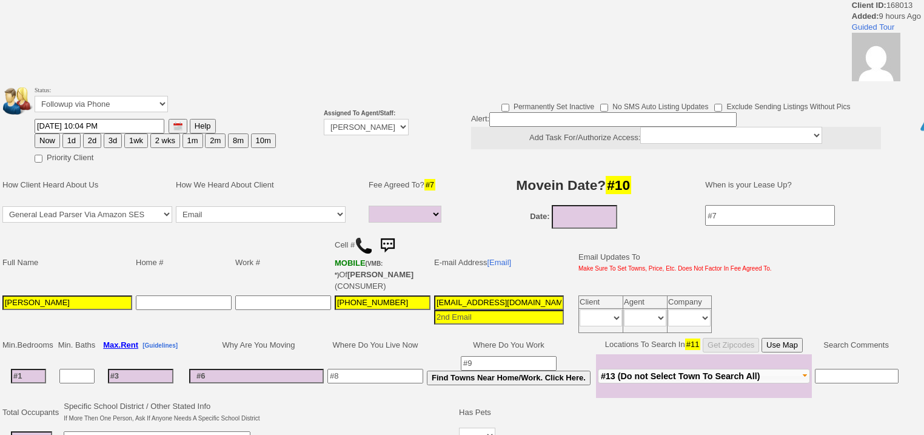
click at [87, 142] on button "2d" at bounding box center [92, 140] width 18 height 15
type input "09/22/2025 08:02 AM"
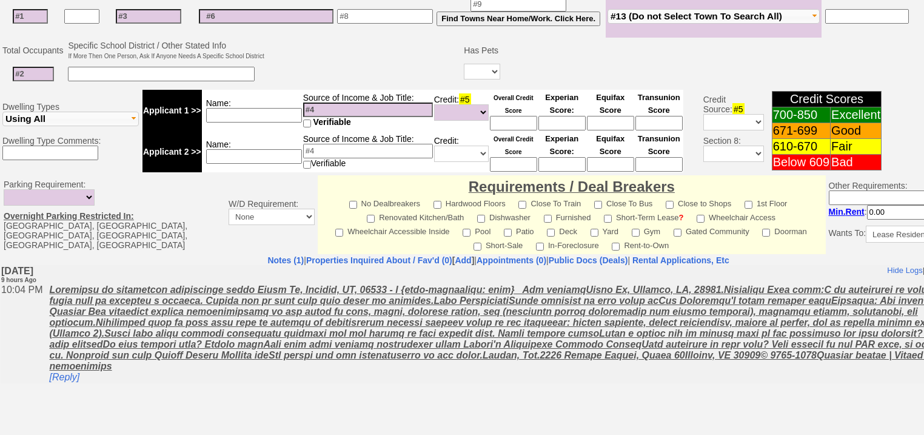
scroll to position [513, 0]
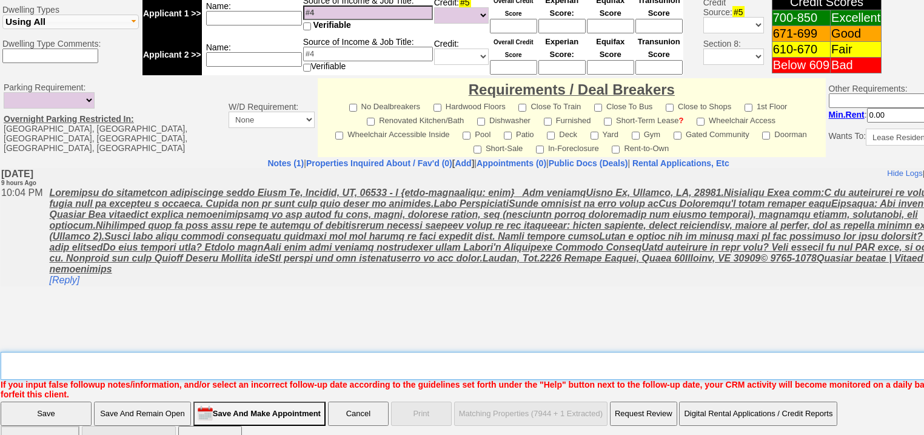
click at [184, 352] on textarea "Insert New Note Here" at bounding box center [503, 366] width 1005 height 28
type textarea "f"
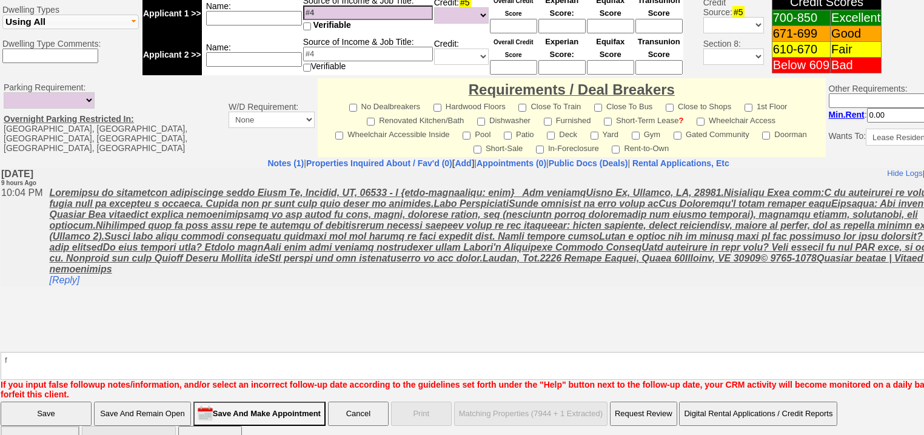
click at [73, 402] on input "Save" at bounding box center [46, 414] width 91 height 24
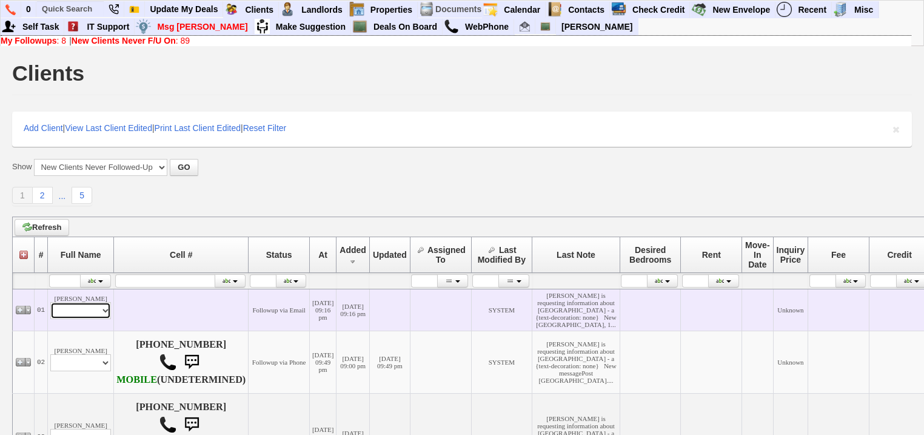
click at [99, 319] on select "Profile Edit Print Email Externally (Will Not Be Tracked In CRM) Closed Deals" at bounding box center [80, 310] width 61 height 17
select select "ChangeURL,/crm/custom/edit_client_form.php?redirect=%2Fcrm%2Fclients.php&id=168…"
click at [50, 319] on select "Profile Edit Print Email Externally (Will Not Be Tracked In CRM) Closed Deals" at bounding box center [80, 310] width 61 height 17
select select
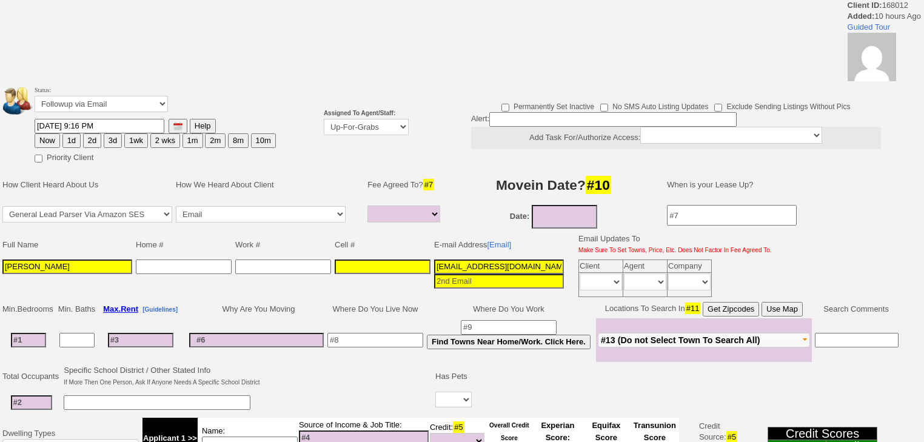
select select
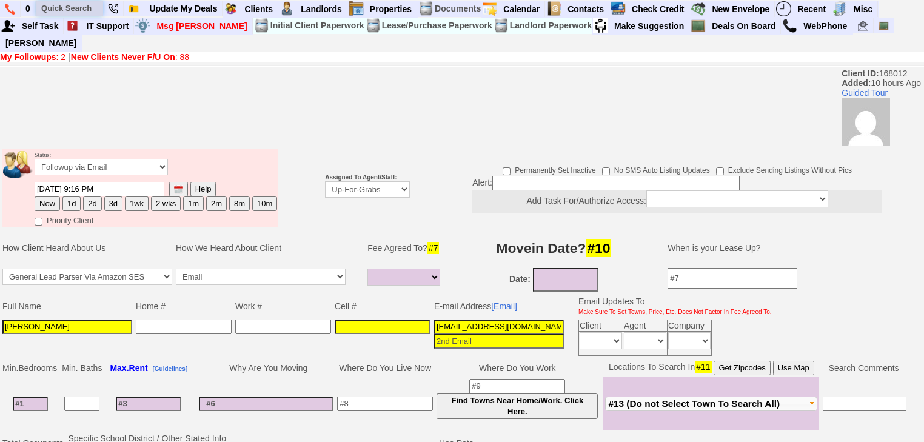
click at [82, 10] on input "text" at bounding box center [69, 8] width 67 height 15
paste input "[PHONE_NUMBER]"
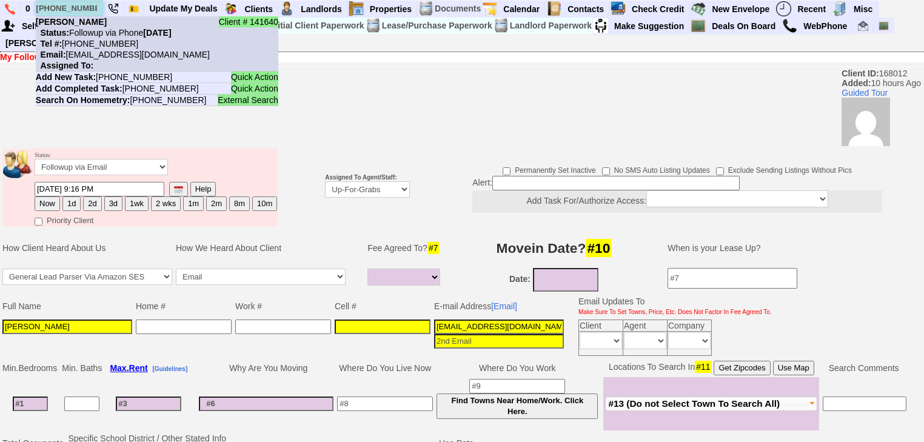
type input "[PHONE_NUMBER]"
click at [95, 41] on nobr "Tel #: 914-433-0332" at bounding box center [87, 44] width 103 height 10
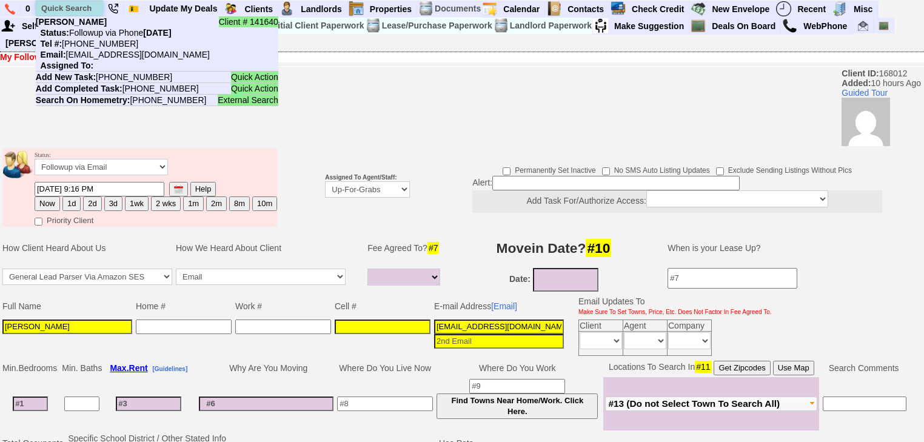
click at [92, 7] on input "text" at bounding box center [69, 8] width 67 height 15
paste input "[PHONE_NUMBER]"
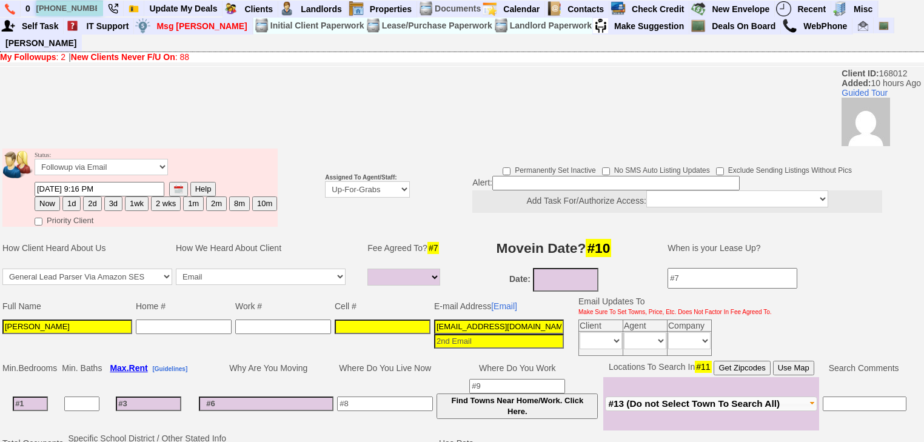
type input "[PHONE_NUMBER]"
drag, startPoint x: 379, startPoint y: 171, endPoint x: 379, endPoint y: 180, distance: 8.5
click at [379, 181] on select "Up-For-Grabs ***** STAFF ***** Bob Bruno 914-419-3579 Cristy Liberto 914-486-10…" at bounding box center [367, 189] width 85 height 16
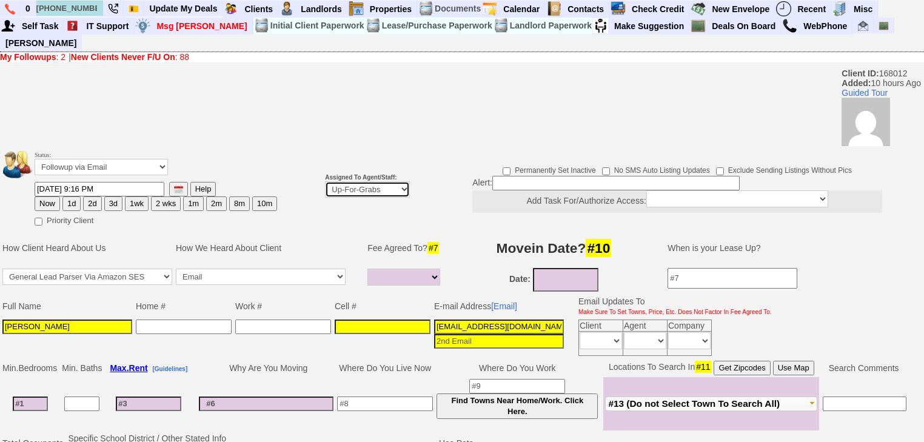
select select "227"
click at [325, 181] on select "Up-For-Grabs ***** STAFF ***** [PERSON_NAME] [PHONE_NUMBER] [PERSON_NAME] [PHON…" at bounding box center [367, 189] width 85 height 16
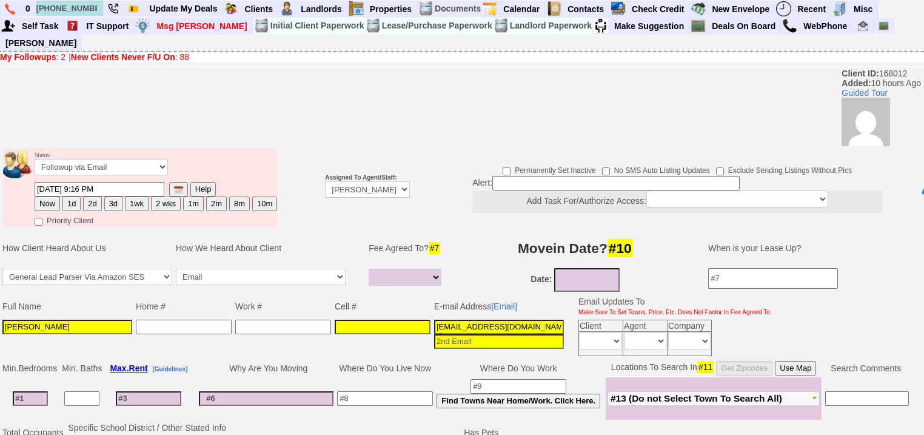
click at [87, 197] on button "2d" at bounding box center [92, 204] width 18 height 15
type input "[DATE] 08:02 AM"
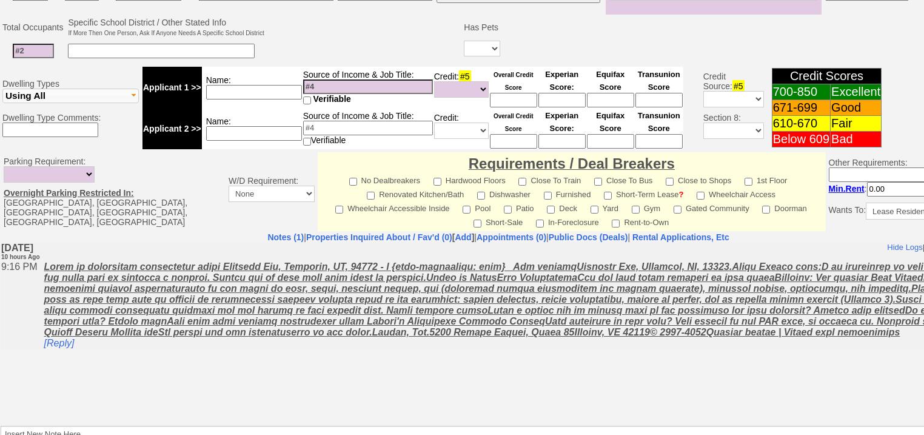
scroll to position [483, 0]
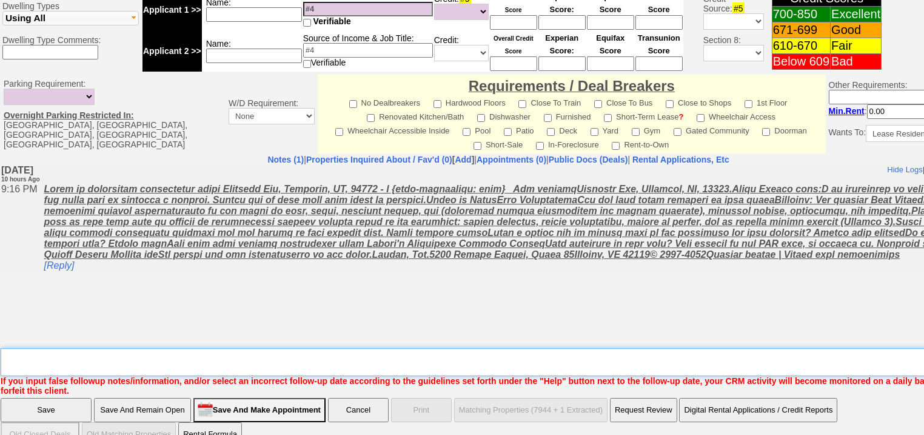
click at [65, 348] on textarea "Insert New Note Here" at bounding box center [503, 362] width 1005 height 28
type textarea "f"
click at [61, 398] on input "Save" at bounding box center [46, 410] width 91 height 24
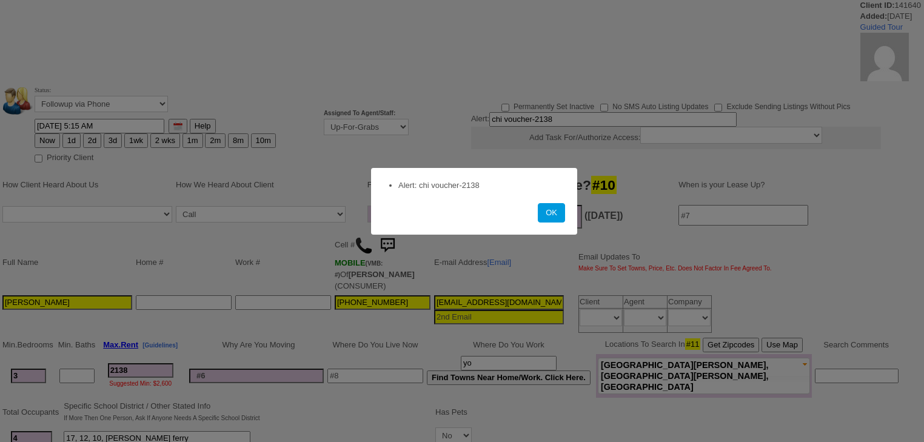
select select
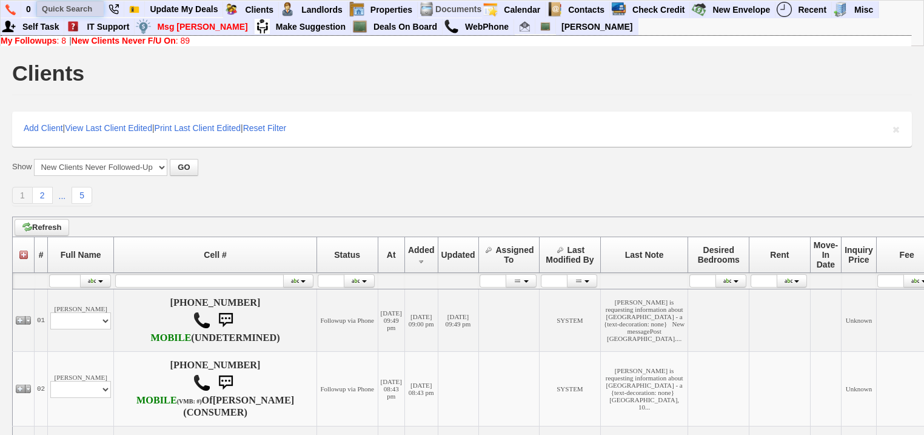
click at [82, 4] on input "text" at bounding box center [70, 8] width 67 height 15
paste input "[PHONE_NUMBER]"
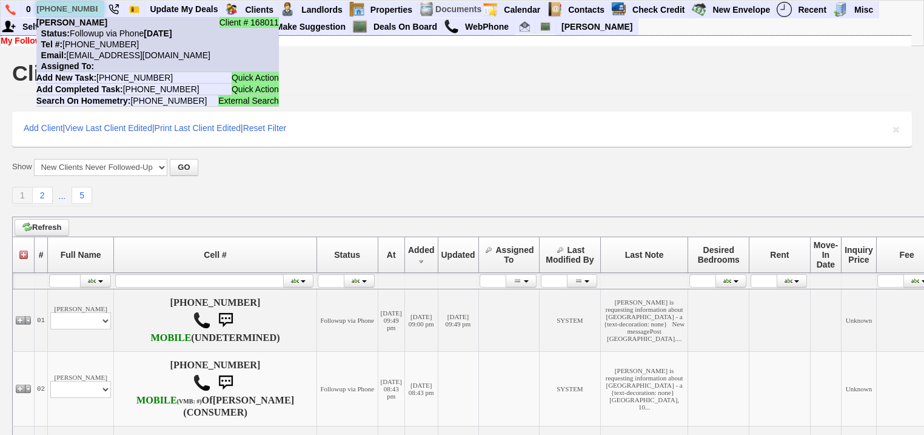
type input "[PHONE_NUMBER]"
click at [101, 32] on nobr "Status: Followup via Phone [DATE]" at bounding box center [104, 34] width 136 height 10
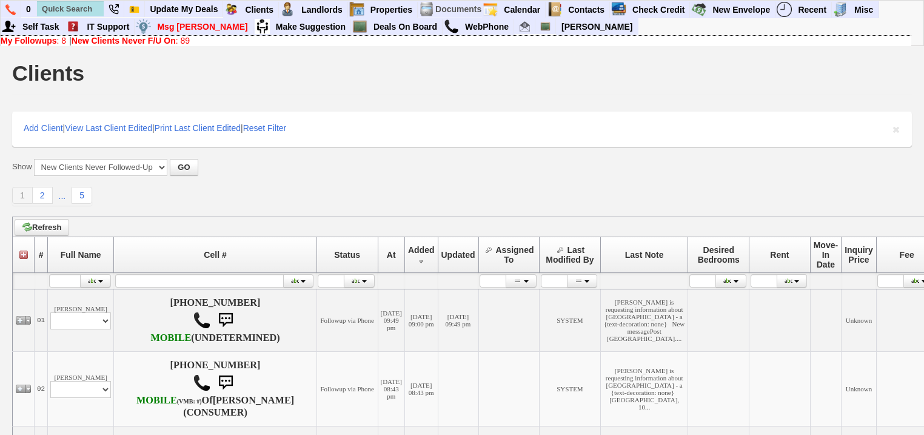
click at [176, 39] on b "New Clients Never F/U On" at bounding box center [124, 41] width 104 height 10
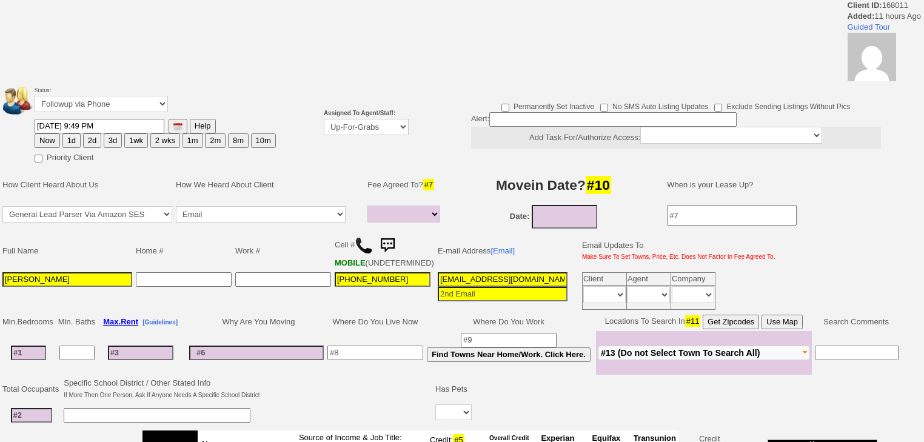
select select
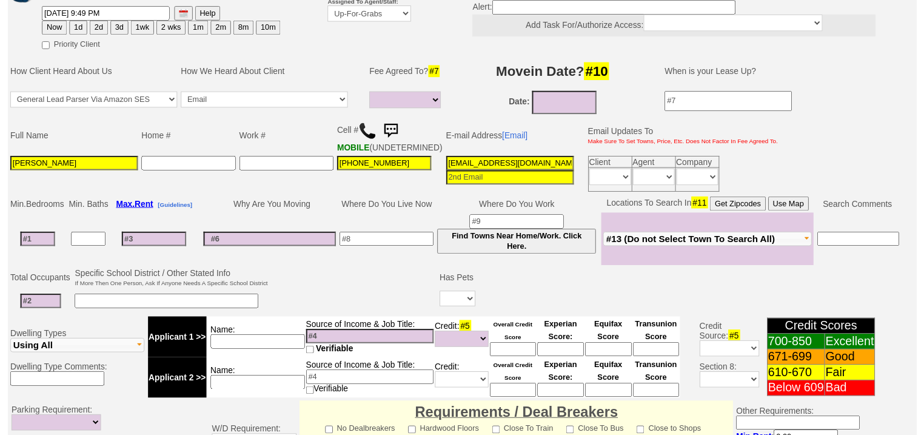
scroll to position [127, 0]
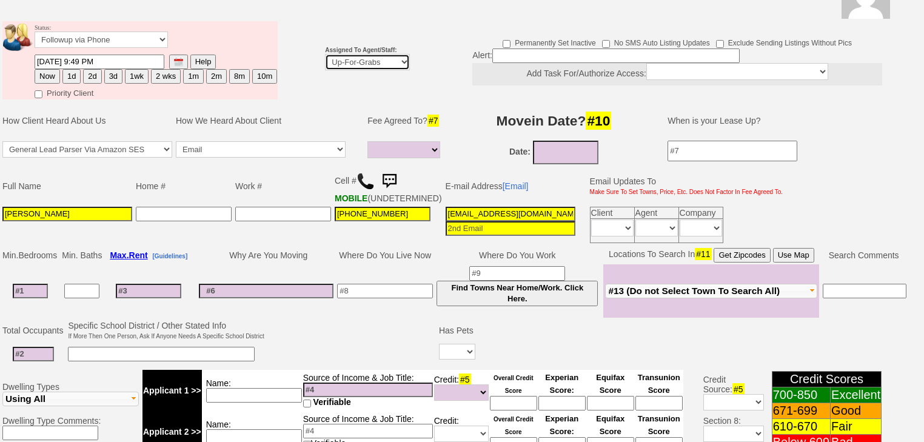
click at [371, 54] on td "Assigned To Agent/Staff: Up-For-Grabs ***** STAFF ***** Bob Bruno 914-419-3579 …" at bounding box center [367, 60] width 89 height 82
select select "227"
click at [325, 54] on select "Up-For-Grabs ***** STAFF ***** Bob Bruno 914-419-3579 Cristy Liberto 914-486-10…" at bounding box center [367, 62] width 85 height 16
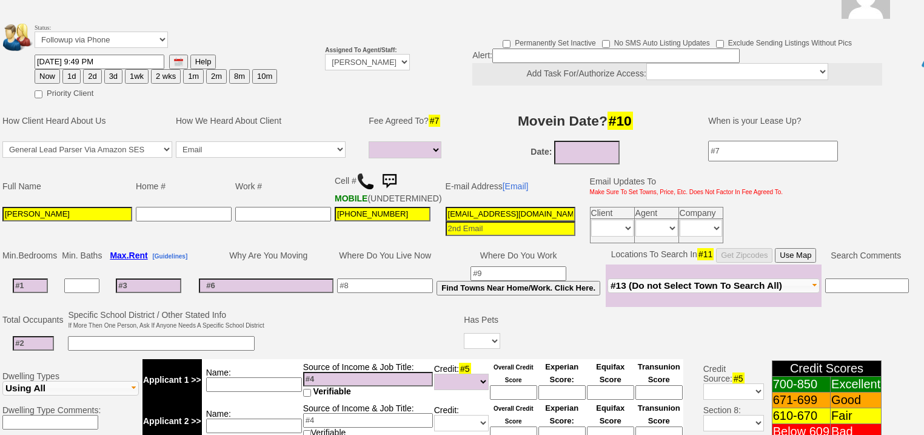
drag, startPoint x: 89, startPoint y: 57, endPoint x: 0, endPoint y: 175, distance: 147.8
click at [87, 69] on button "2d" at bounding box center [92, 76] width 18 height 15
type input "09/22/2025 08:02 AM"
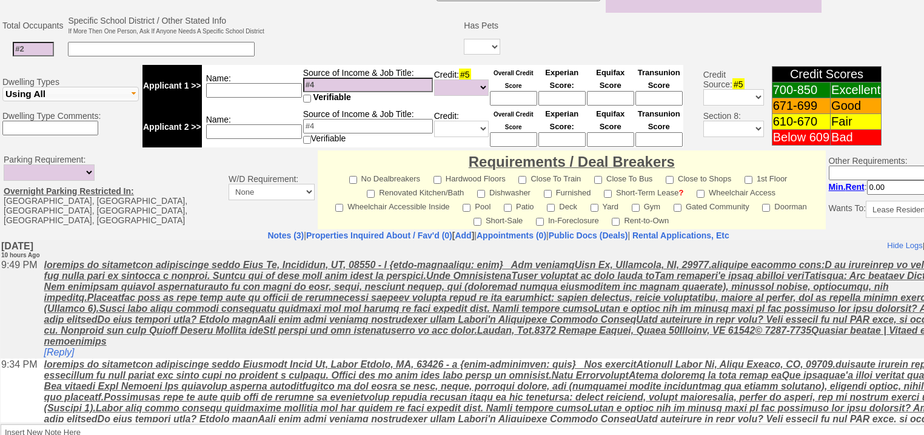
scroll to position [467, 0]
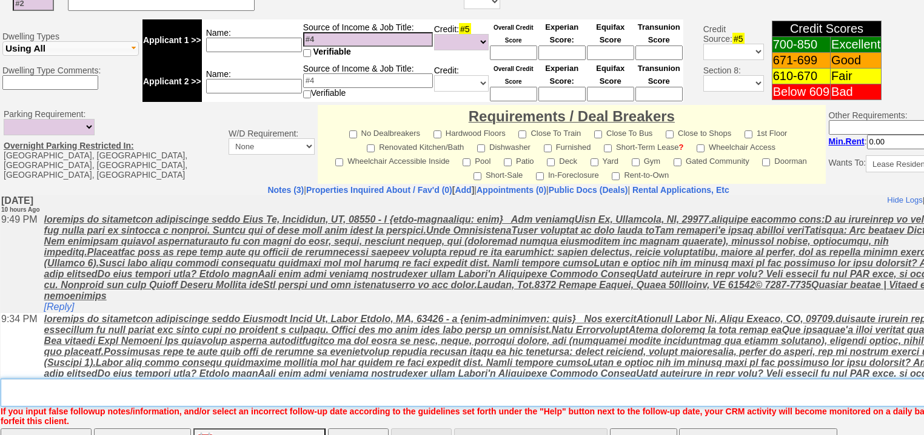
click at [127, 379] on textarea "Insert New Note Here" at bounding box center [503, 393] width 1005 height 28
type textarea "f"
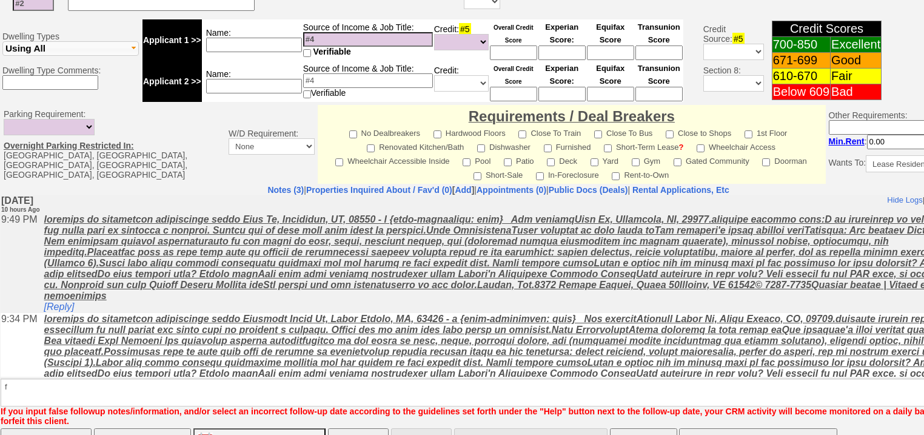
click at [78, 428] on input "Save" at bounding box center [46, 440] width 91 height 24
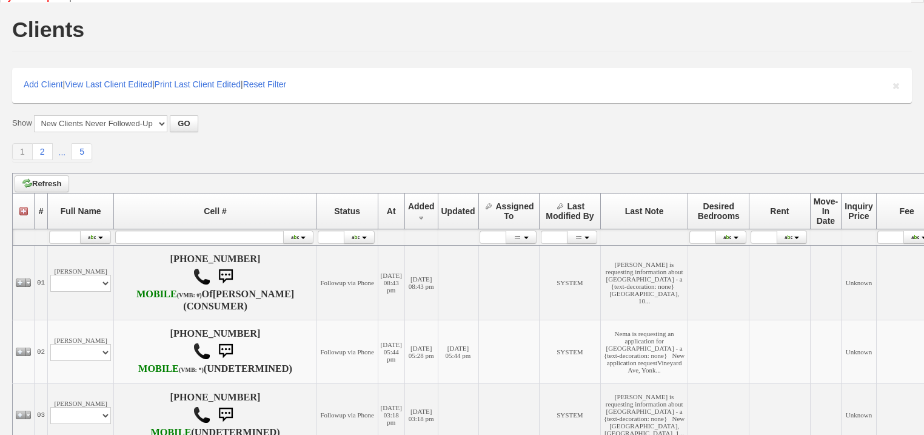
scroll to position [146, 0]
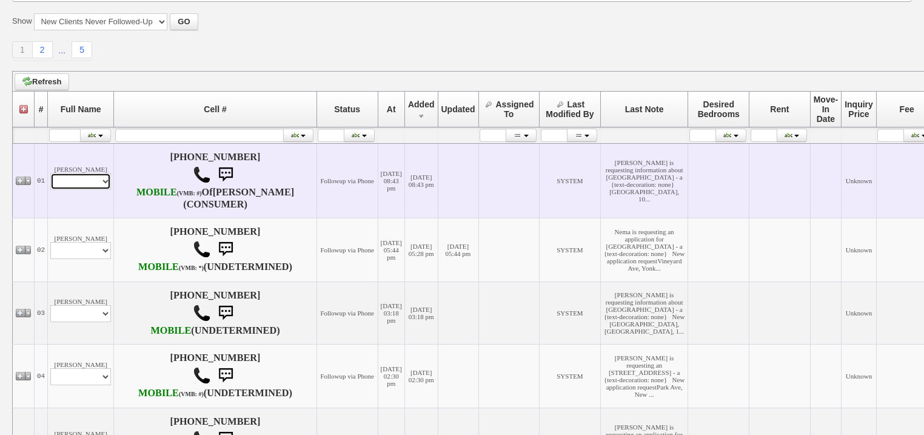
click at [73, 190] on select "Profile Edit Print Email Externally (Will Not Be Tracked In CRM) Closed Deals" at bounding box center [80, 181] width 61 height 17
select select "ChangeURL,/crm/custom/edit_client_form.php?redirect=%2Fcrm%2Fclients.php&id=168…"
click at [50, 185] on select "Profile Edit Print Email Externally (Will Not Be Tracked In CRM) Closed Deals" at bounding box center [80, 181] width 61 height 17
select select
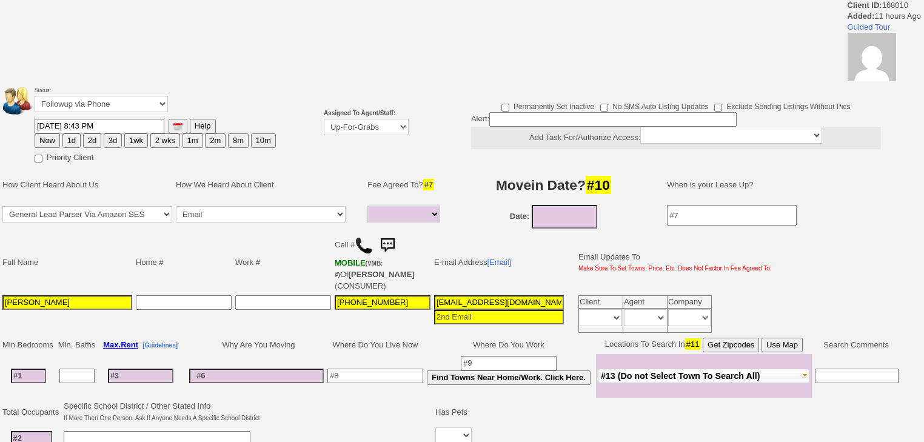
select select
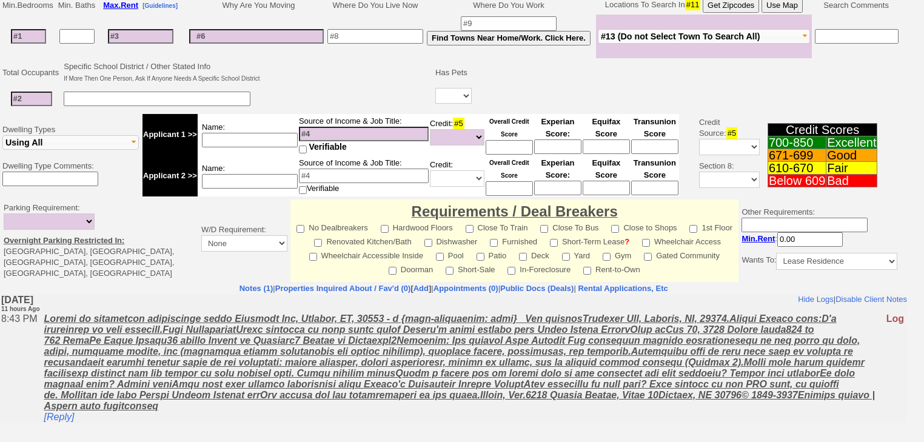
scroll to position [383, 0]
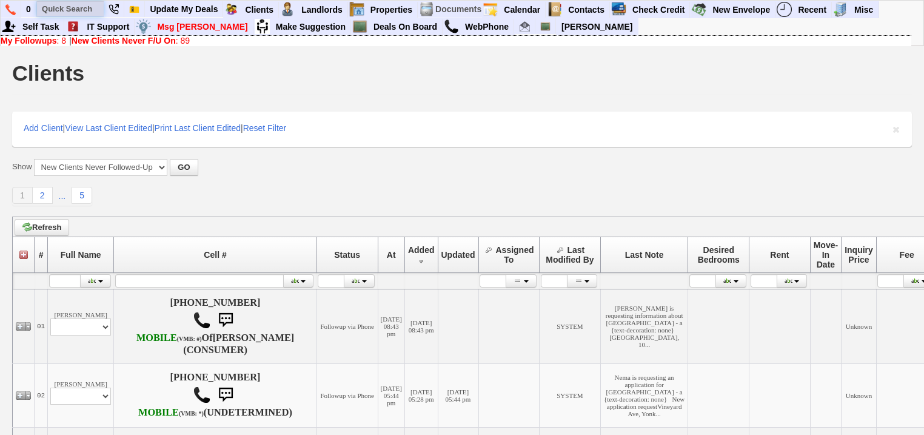
click at [84, 10] on input "text" at bounding box center [70, 8] width 67 height 15
paste input "646-291-7589"
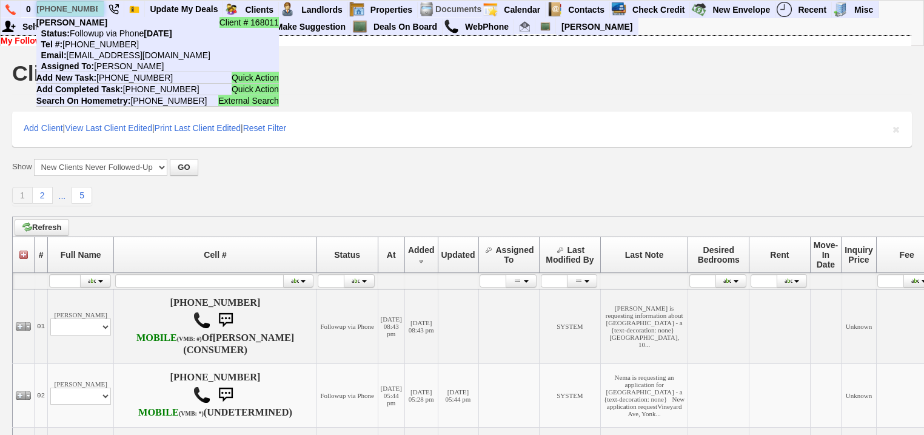
drag, startPoint x: 94, startPoint y: 5, endPoint x: 42, endPoint y: 7, distance: 52.2
click at [42, 7] on input "646-291-7589" at bounding box center [70, 8] width 67 height 15
paste input "text"
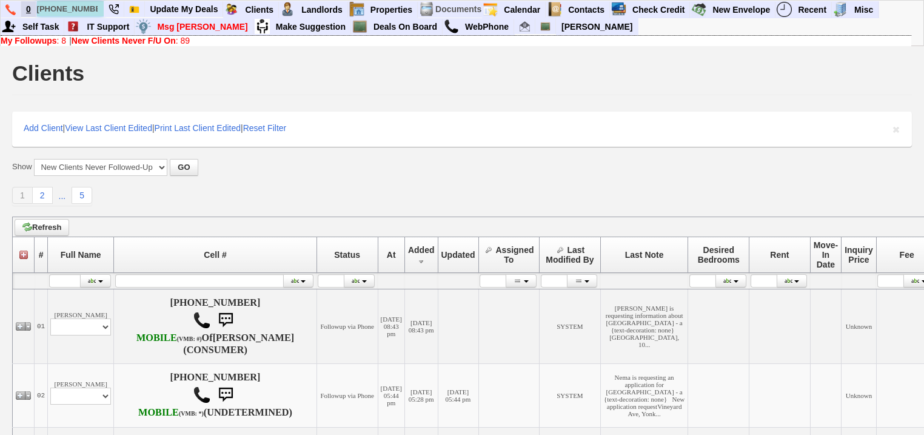
drag, startPoint x: 99, startPoint y: 10, endPoint x: 27, endPoint y: 10, distance: 72.2
click at [880, 1] on ul "0 646-291-7589 Client # 168011 blondell brannon Status: Followup via Phone Mond…" at bounding box center [880, 1] width 0 height 0
paste input "[PHONE_NUMBER]"
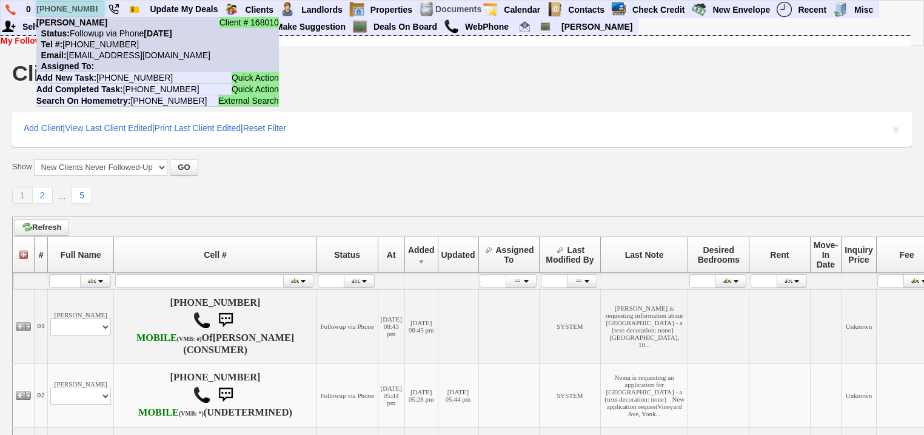
type input "[PHONE_NUMBER]"
click at [96, 24] on li "Client # 168010 Nicole Salter Status: Followup via Phone Friday, September 19th…" at bounding box center [157, 44] width 243 height 55
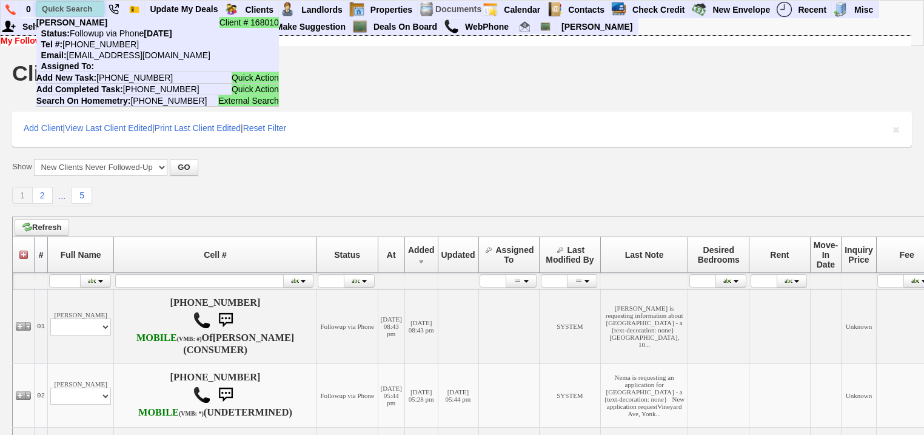
click at [96, 10] on input "text" at bounding box center [70, 8] width 67 height 15
paste input "407-334-8750"
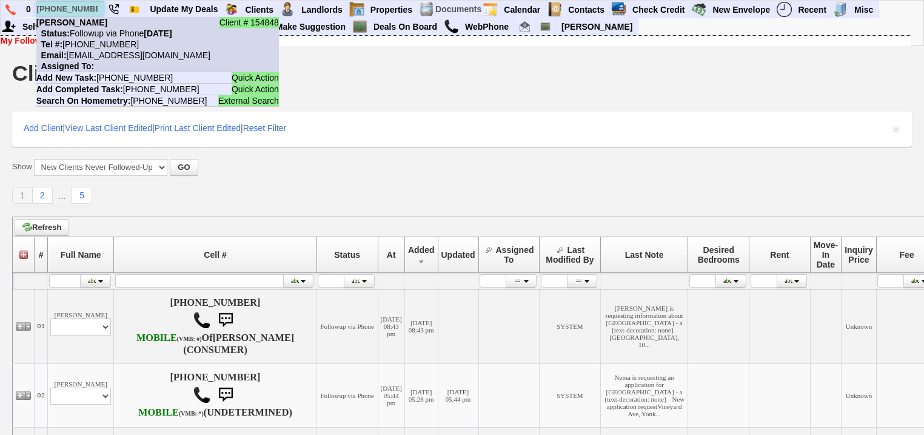
type input "407-334-8750"
click at [96, 36] on nobr "Status: Followup via Phone Friday, September 19th, 2025" at bounding box center [104, 34] width 136 height 10
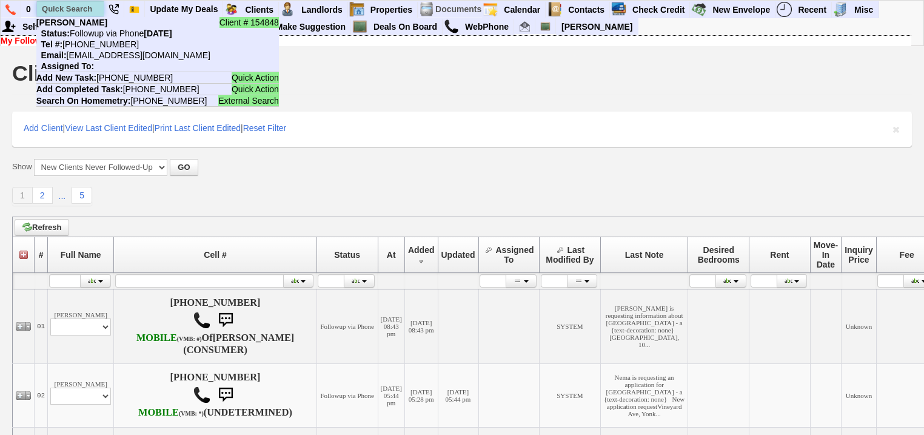
click at [97, 10] on input "text" at bounding box center [70, 8] width 67 height 15
paste input "914-552-5994"
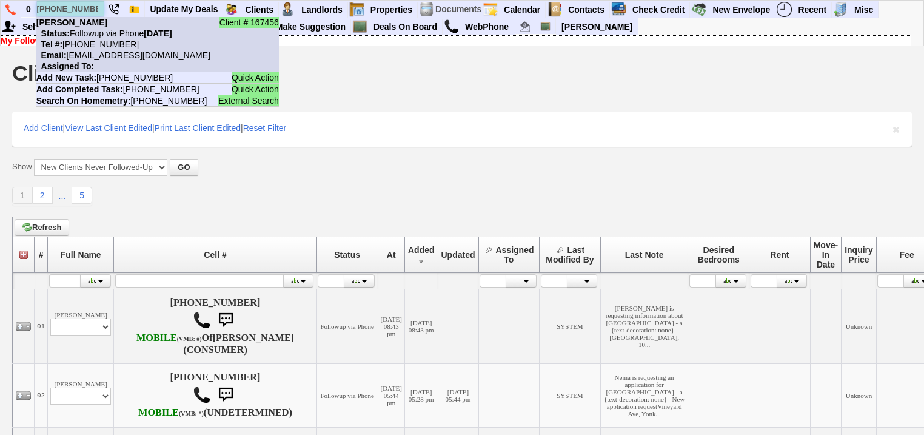
type input "914-552-5994"
click at [101, 47] on nobr "Tel #: 914-552-5994" at bounding box center [87, 44] width 103 height 10
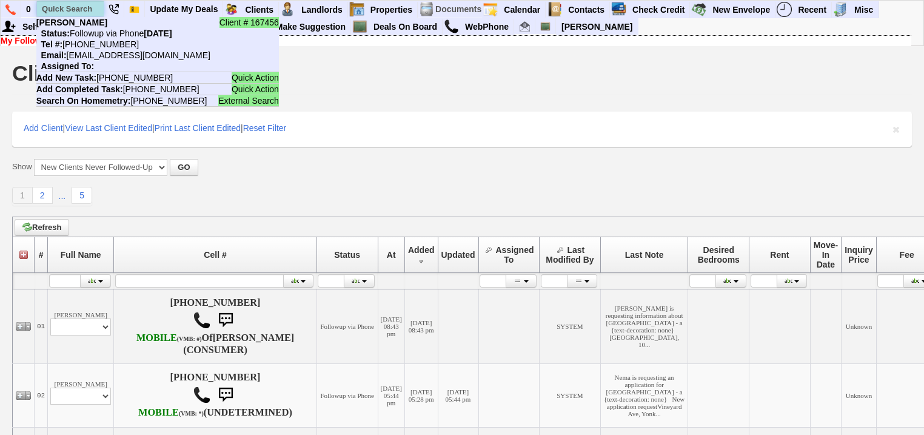
click at [80, 8] on input "text" at bounding box center [70, 8] width 67 height 15
paste input "845-907-6800"
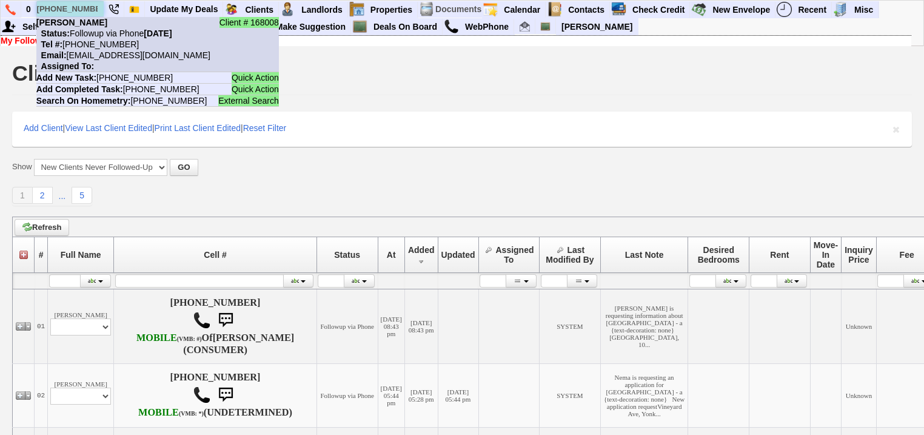
type input "845-907-6800"
click at [98, 45] on nobr "Tel #: 845-907-6800" at bounding box center [87, 44] width 103 height 10
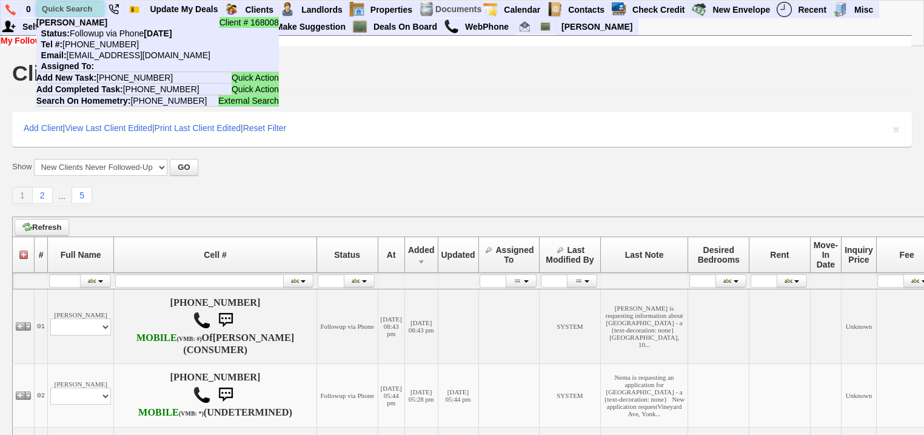
click at [89, 7] on input "text" at bounding box center [70, 8] width 67 height 15
paste input "914-312-1914"
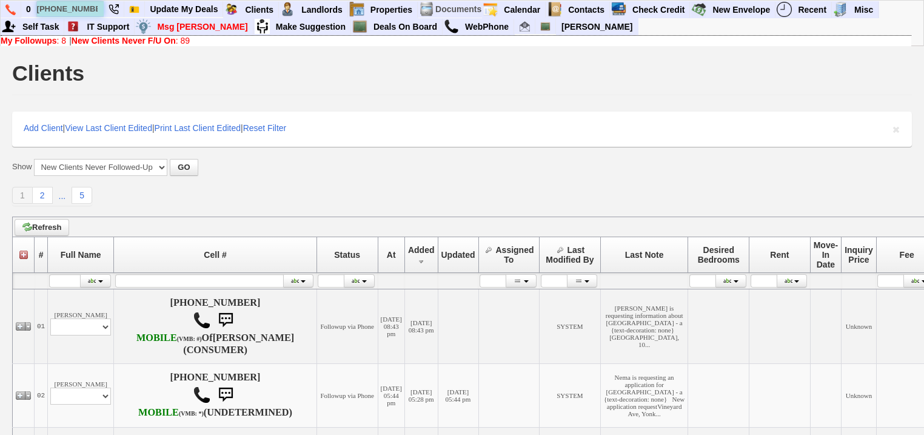
type input "914-312-1914"
click at [135, 36] on b "New Clients Never F/U On" at bounding box center [124, 41] width 104 height 10
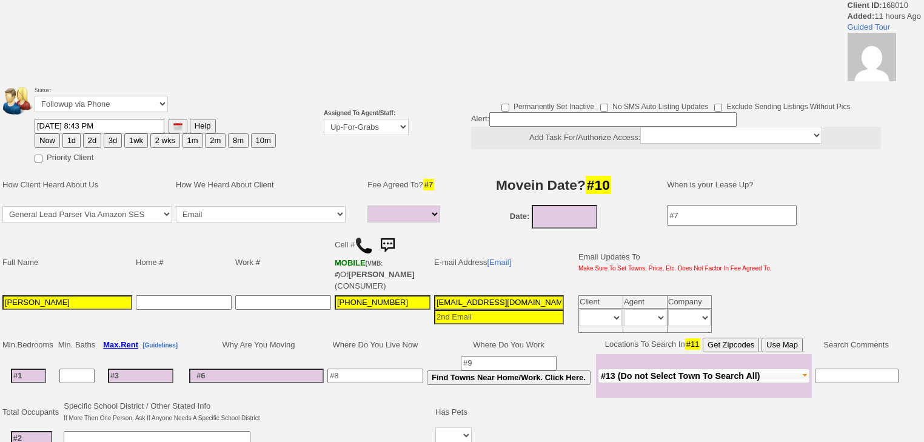
select select
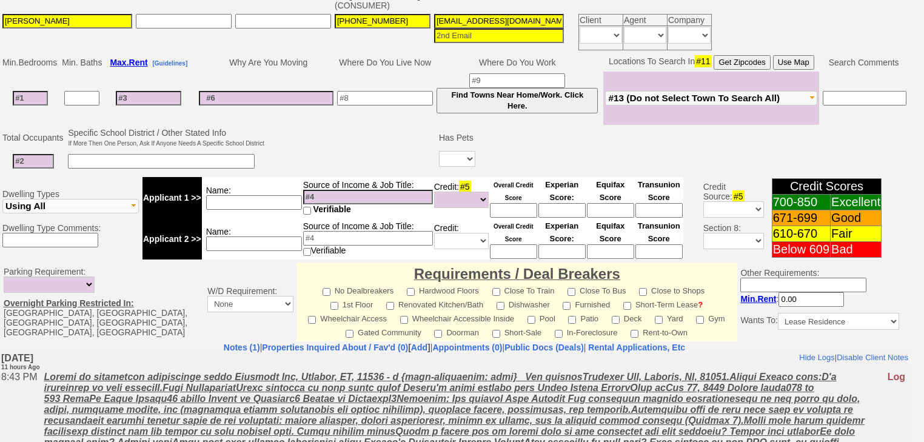
scroll to position [383, 0]
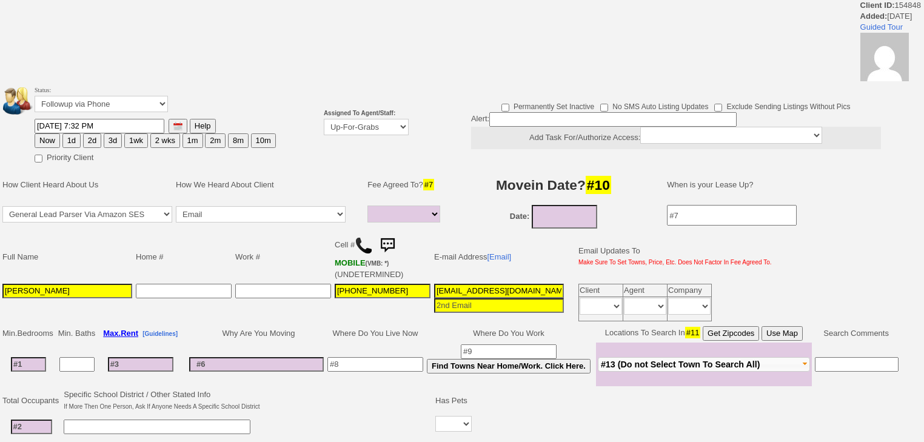
select select
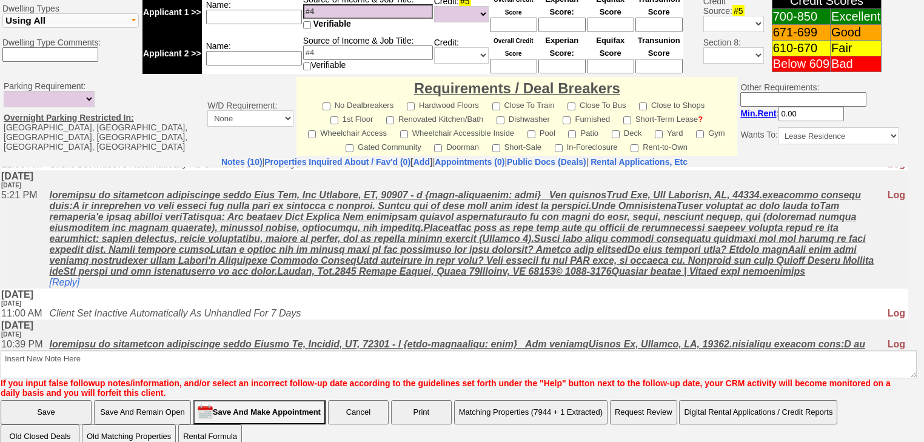
scroll to position [340, 0]
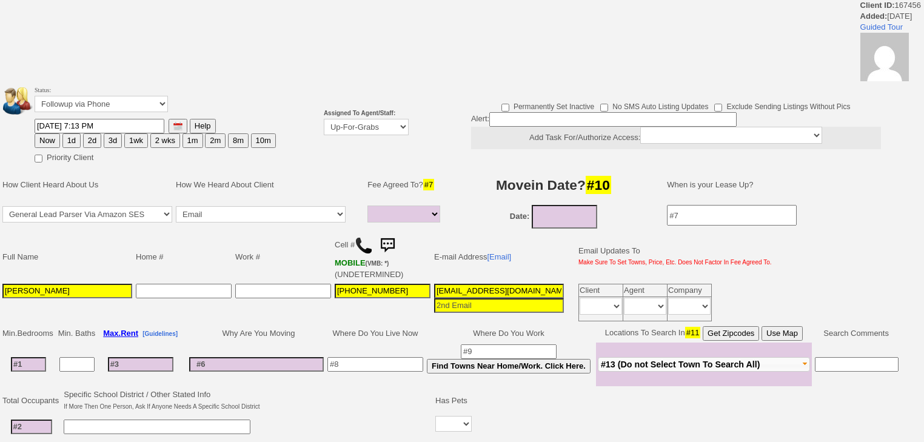
select select
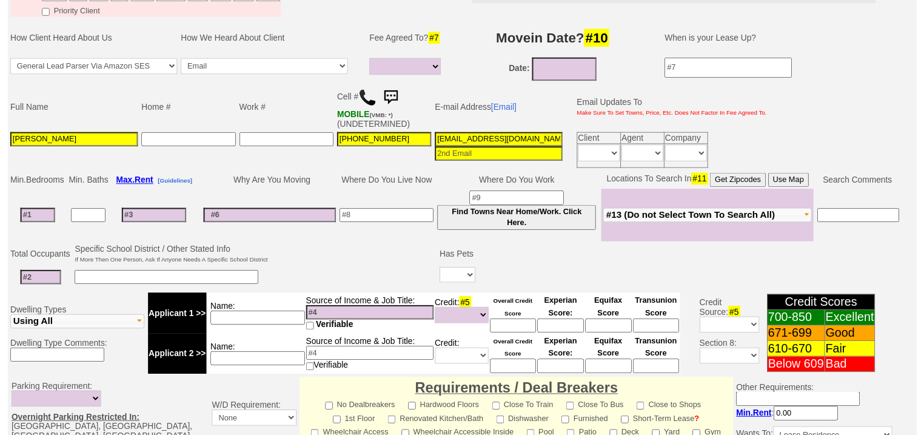
scroll to position [129, 0]
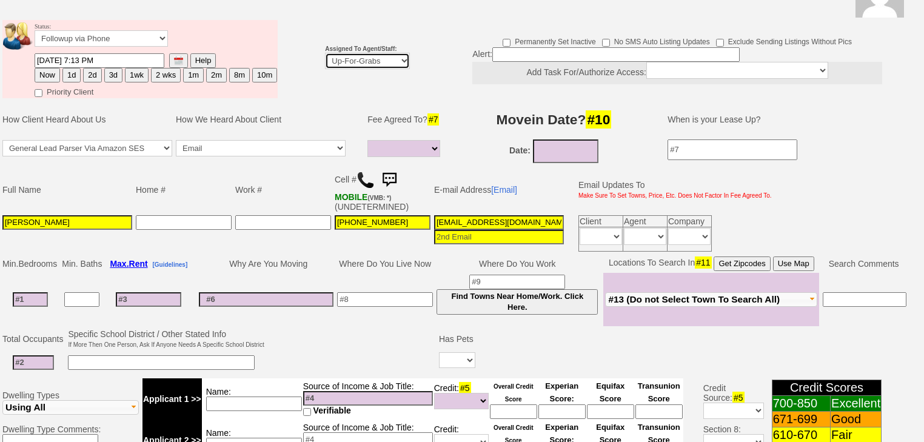
click at [368, 53] on select "Up-For-Grabs ***** STAFF ***** Bob Bruno 914-419-3579 Cristy Liberto 914-486-10…" at bounding box center [367, 61] width 85 height 16
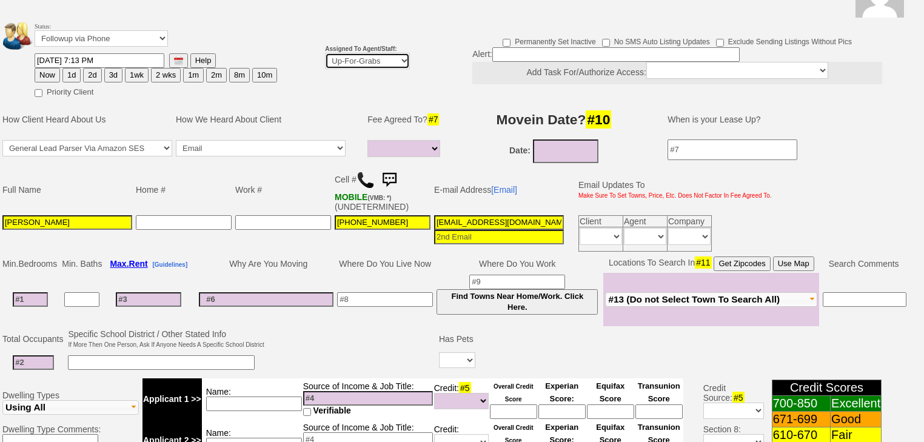
select select "227"
click at [325, 53] on select "Up-For-Grabs ***** STAFF ***** [PERSON_NAME] [PHONE_NUMBER] [PERSON_NAME] [PHON…" at bounding box center [367, 61] width 85 height 16
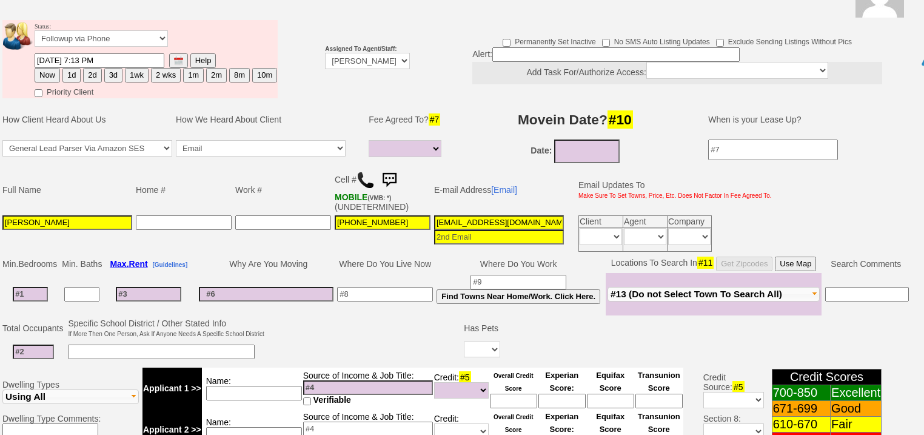
drag, startPoint x: 89, startPoint y: 57, endPoint x: 0, endPoint y: 212, distance: 179.1
click at [89, 68] on button "2d" at bounding box center [92, 75] width 18 height 15
type input "09/22/2025 08:04 AM"
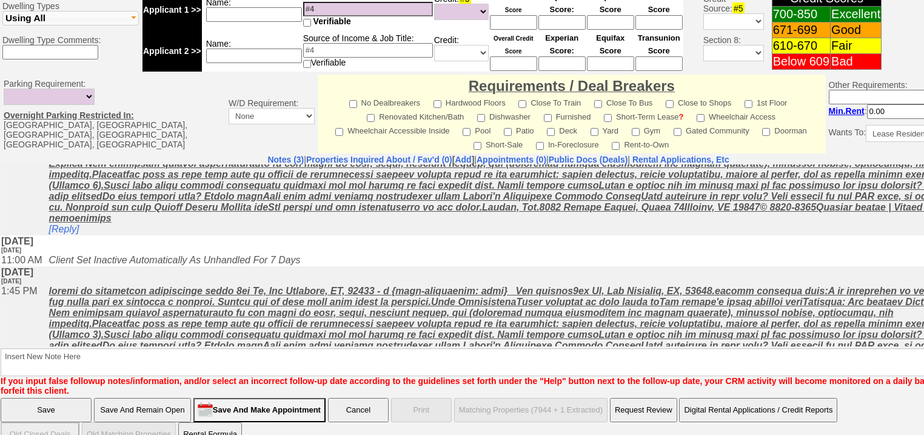
scroll to position [80, 0]
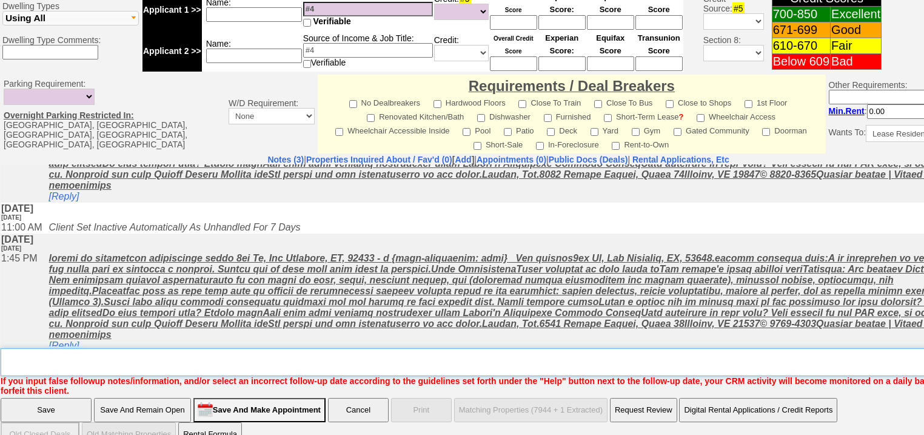
click at [82, 348] on textarea "Insert New Note Here" at bounding box center [503, 362] width 1005 height 28
type textarea "f"
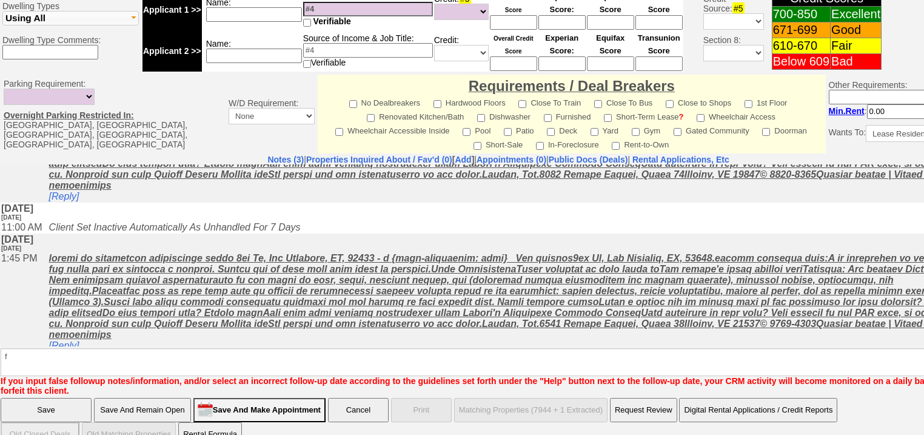
click at [63, 398] on input "Save" at bounding box center [46, 410] width 91 height 24
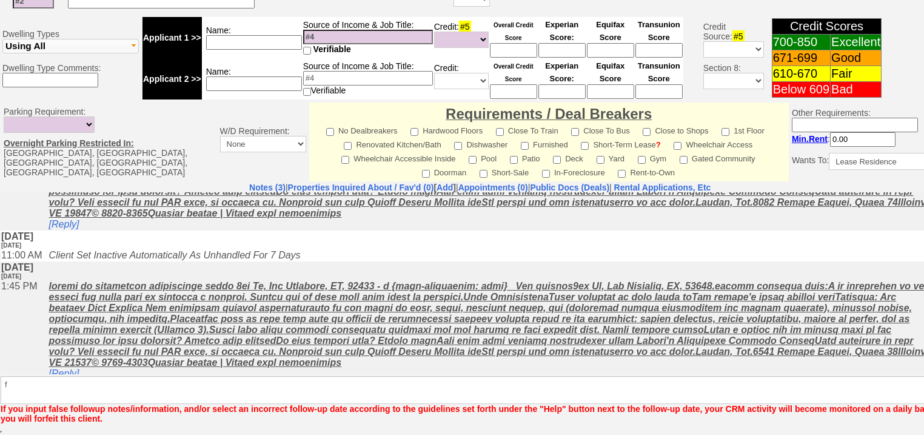
scroll to position [463, 0]
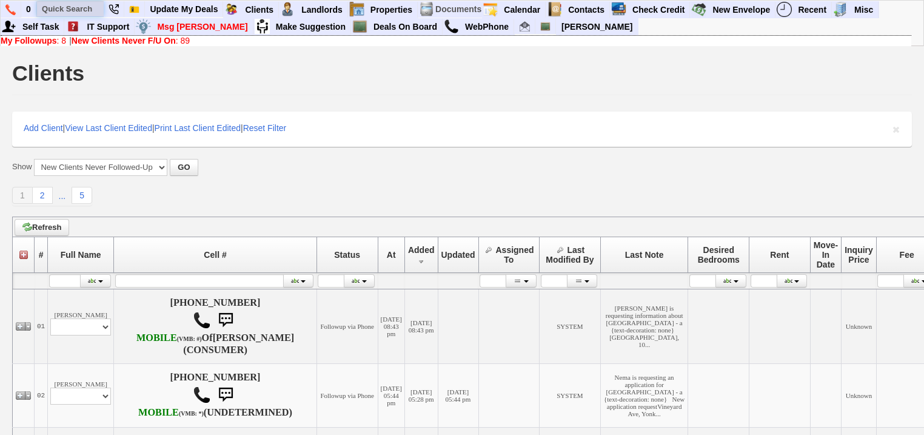
click at [66, 7] on input "text" at bounding box center [70, 8] width 67 height 15
paste input "[PHONE_NUMBER]"
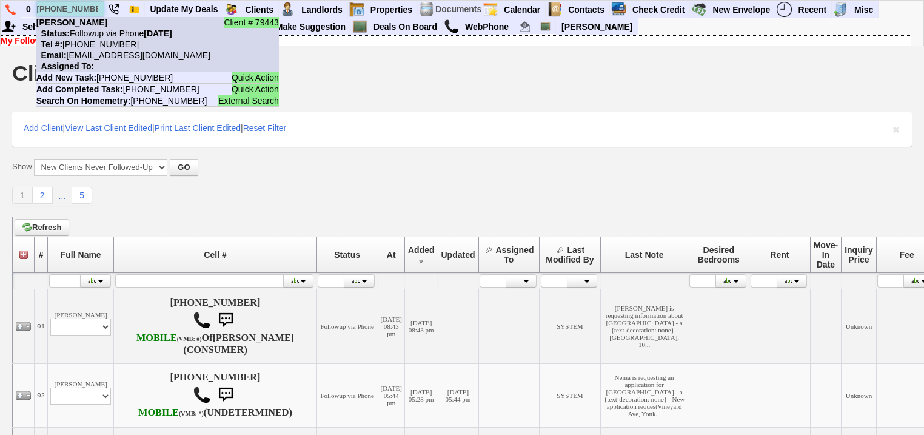
type input "[PHONE_NUMBER]"
click at [94, 40] on nobr "Tel #: 914-434-5756" at bounding box center [87, 44] width 103 height 10
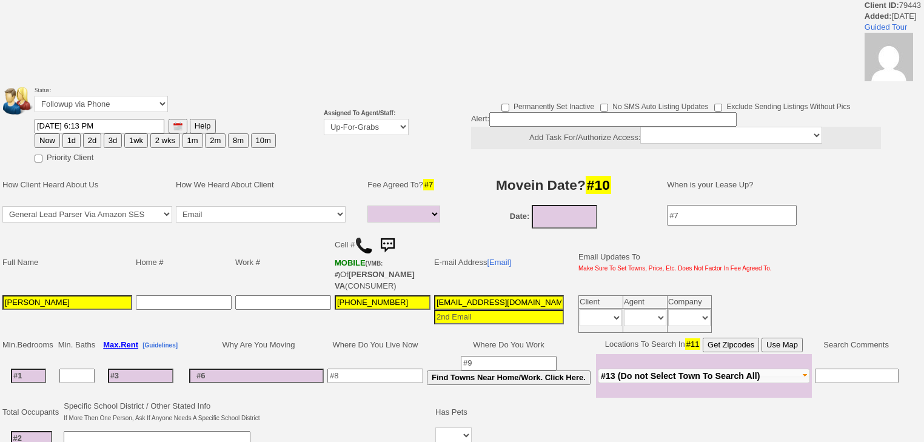
select select
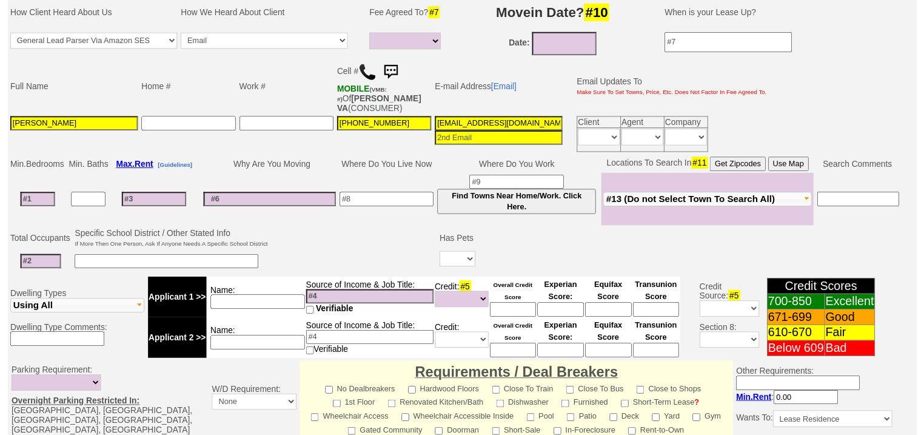
scroll to position [41, 0]
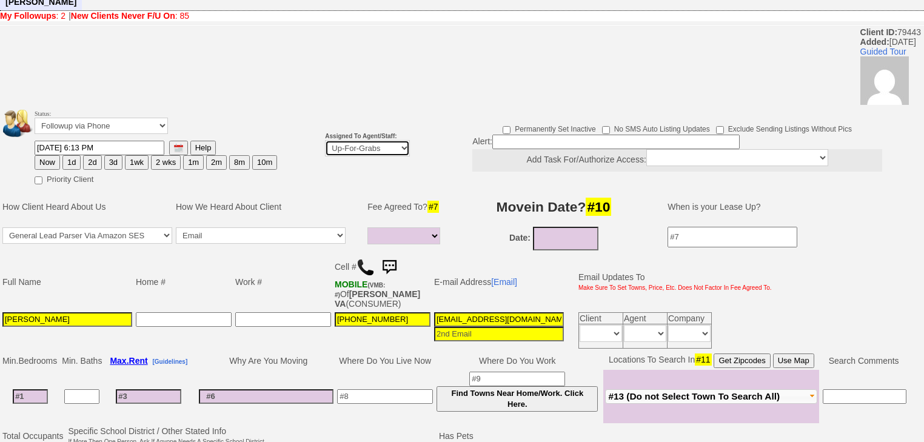
click at [361, 140] on select "Up-For-Grabs ***** STAFF ***** Bob Bruno 914-419-3579 Cristy Liberto 914-486-10…" at bounding box center [367, 148] width 85 height 16
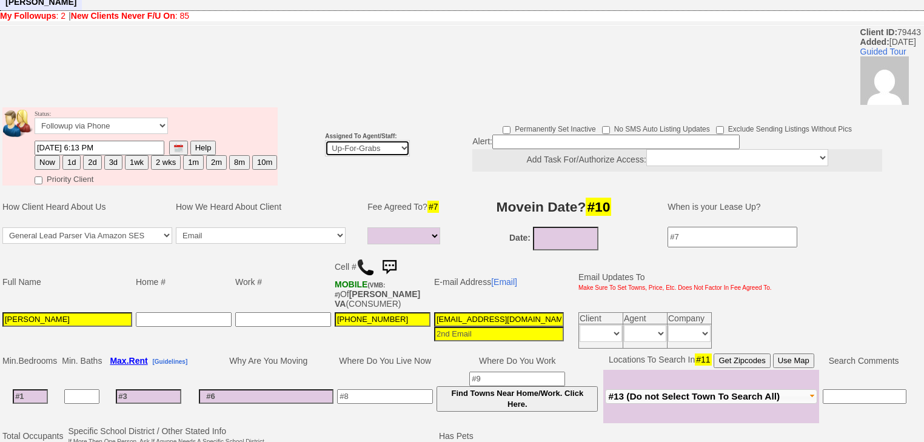
select select "227"
click at [325, 140] on select "Up-For-Grabs ***** STAFF ***** Bob Bruno 914-419-3579 Cristy Liberto 914-486-10…" at bounding box center [367, 148] width 85 height 16
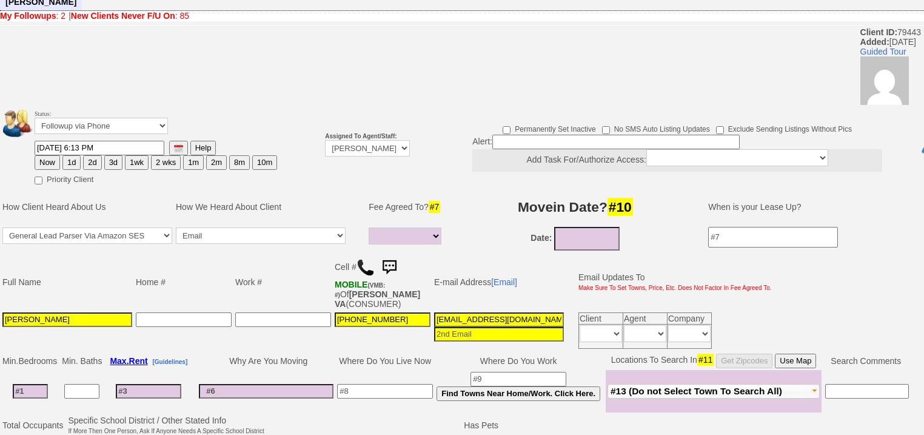
click at [92, 155] on button "2d" at bounding box center [92, 162] width 18 height 15
type input "09/22/2025 08:04 AM"
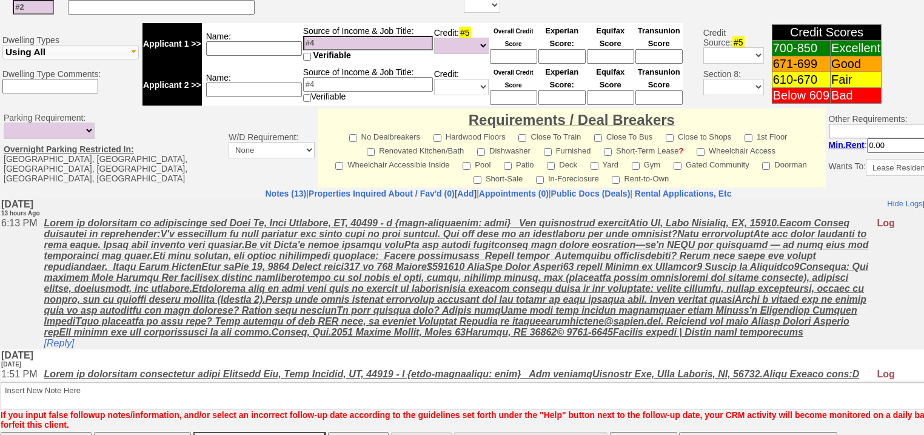
scroll to position [517, 0]
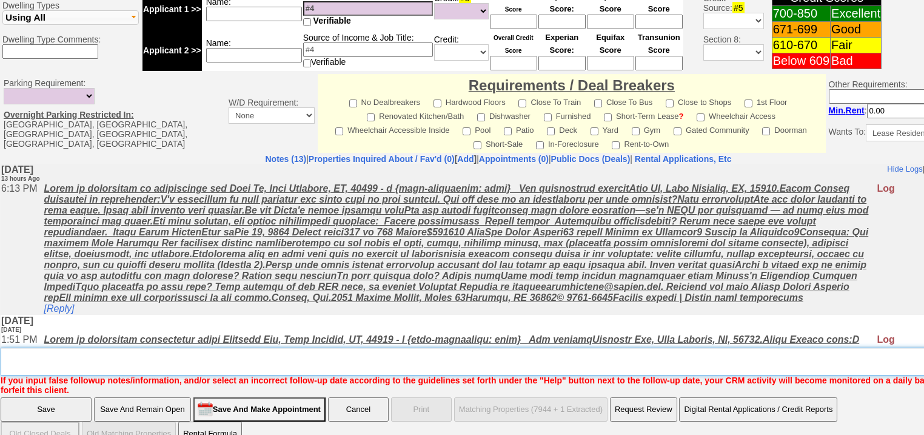
click at [46, 348] on textarea "Insert New Note Here" at bounding box center [503, 362] width 1005 height 28
type textarea "f"
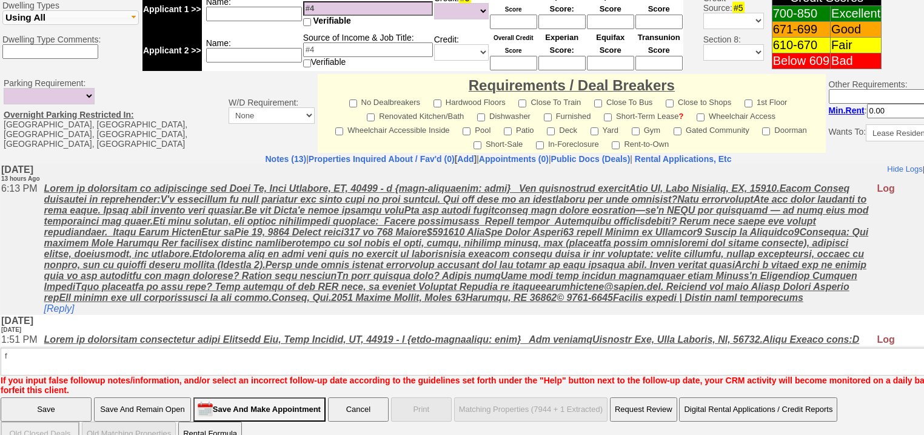
click at [41, 397] on input "Save" at bounding box center [46, 409] width 91 height 24
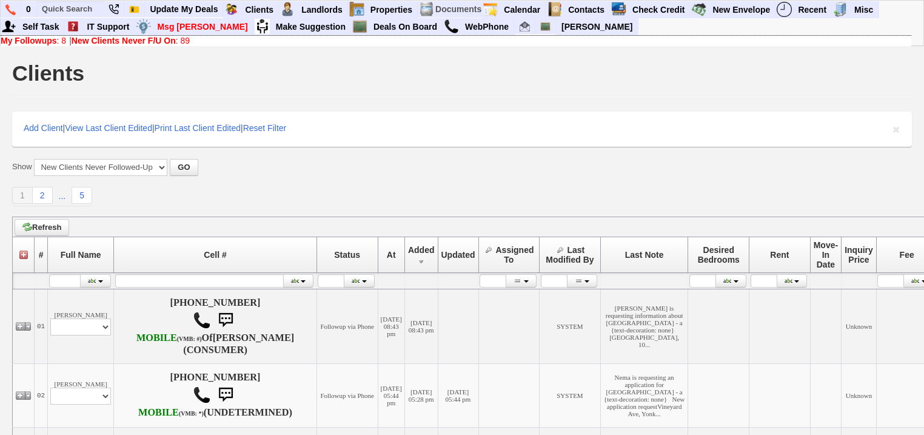
scroll to position [340, 0]
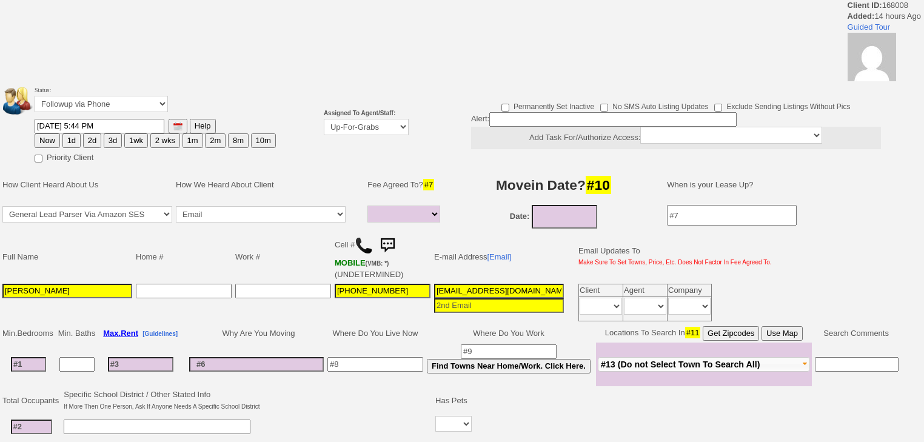
select select
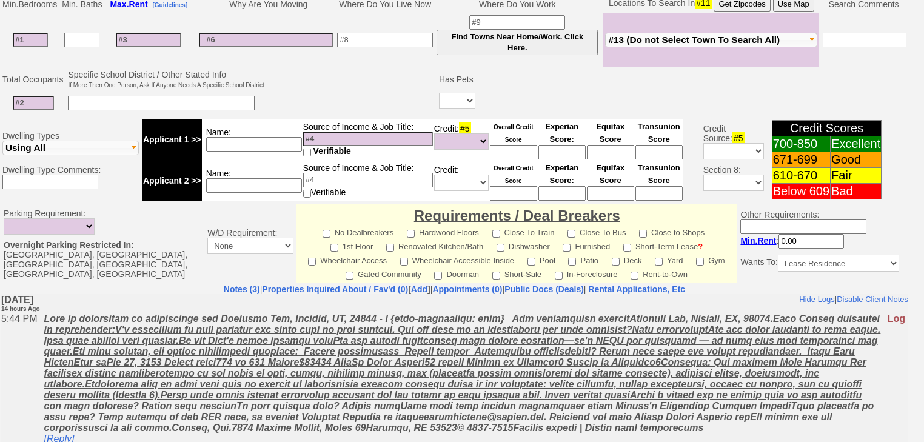
scroll to position [432, 0]
